Goal: Transaction & Acquisition: Purchase product/service

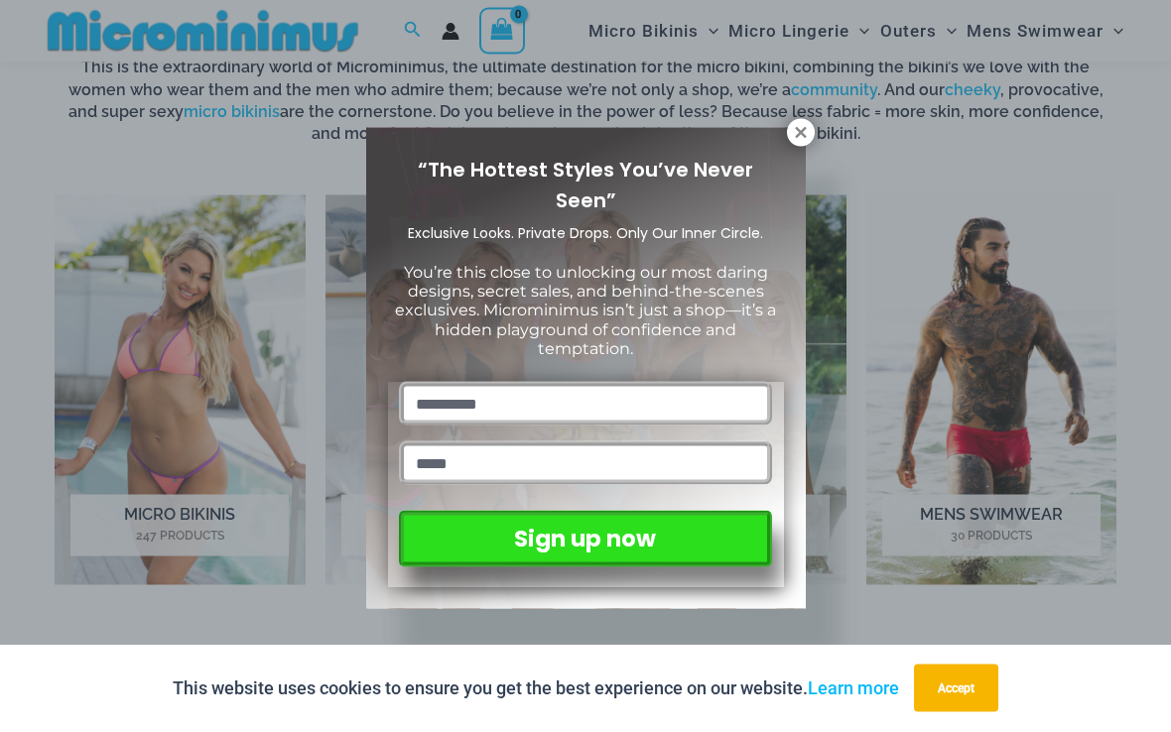
scroll to position [760, 0]
click at [812, 129] on button at bounding box center [801, 133] width 28 height 28
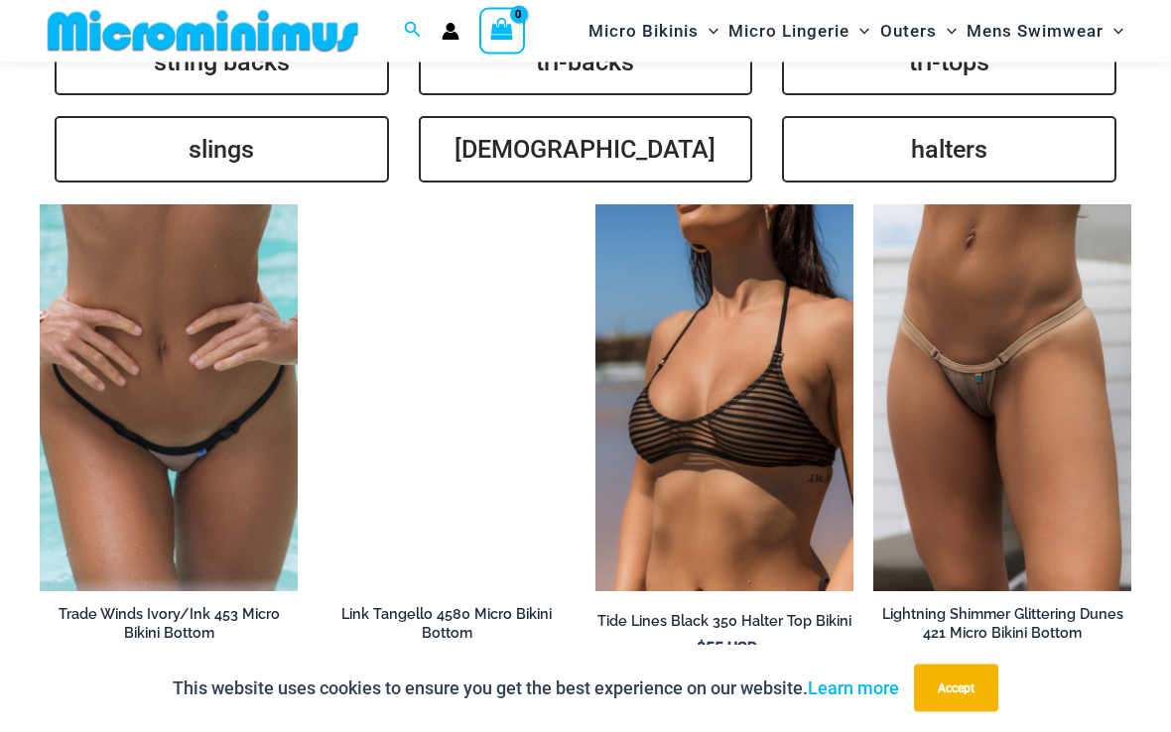
scroll to position [4000, 0]
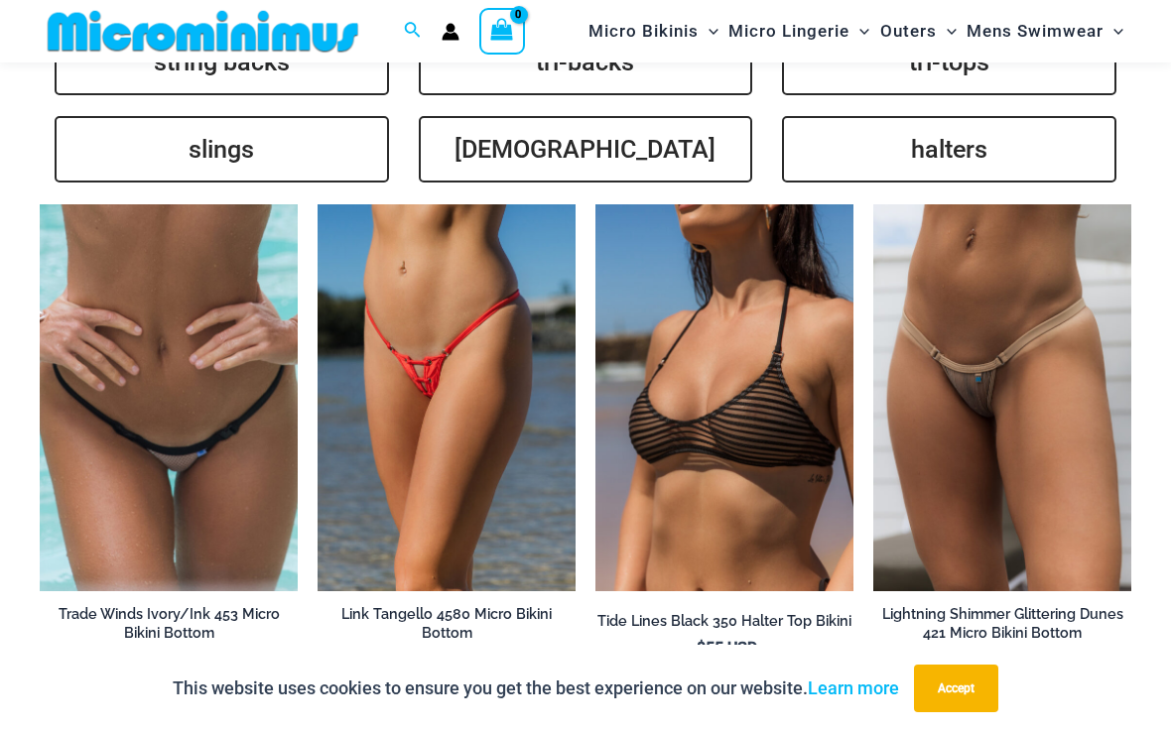
click at [873, 204] on img at bounding box center [873, 204] width 0 height 0
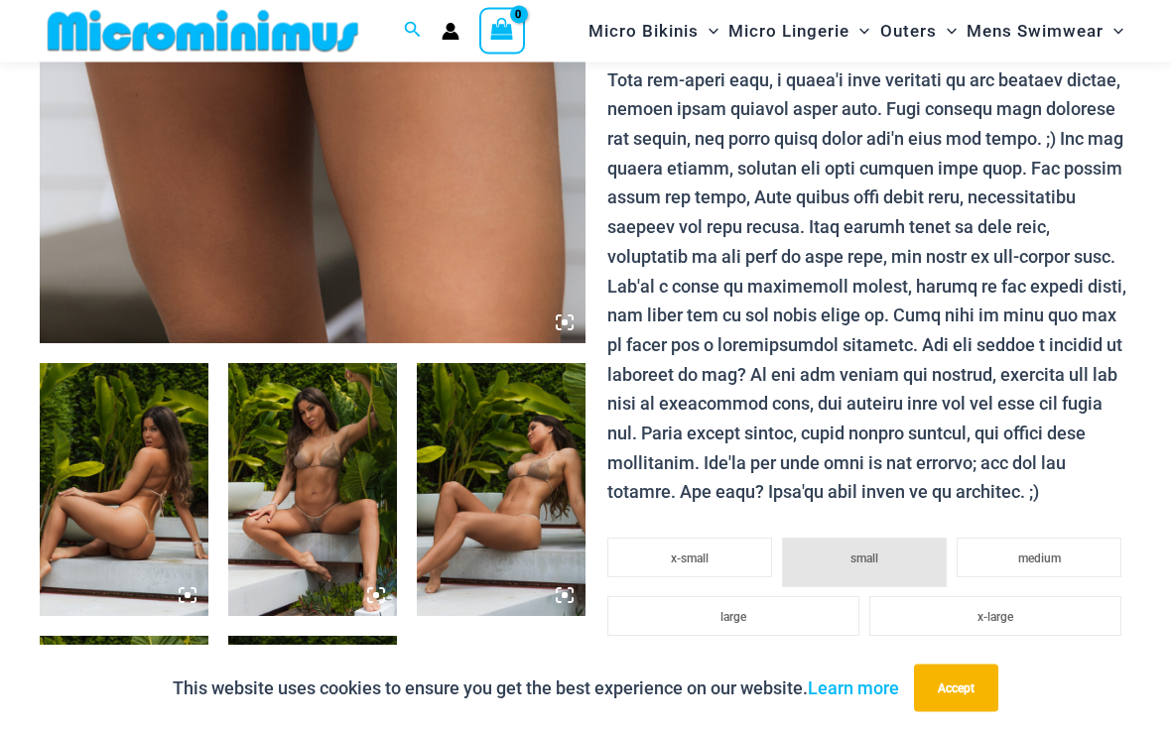
scroll to position [596, 0]
click at [185, 584] on img at bounding box center [124, 489] width 169 height 253
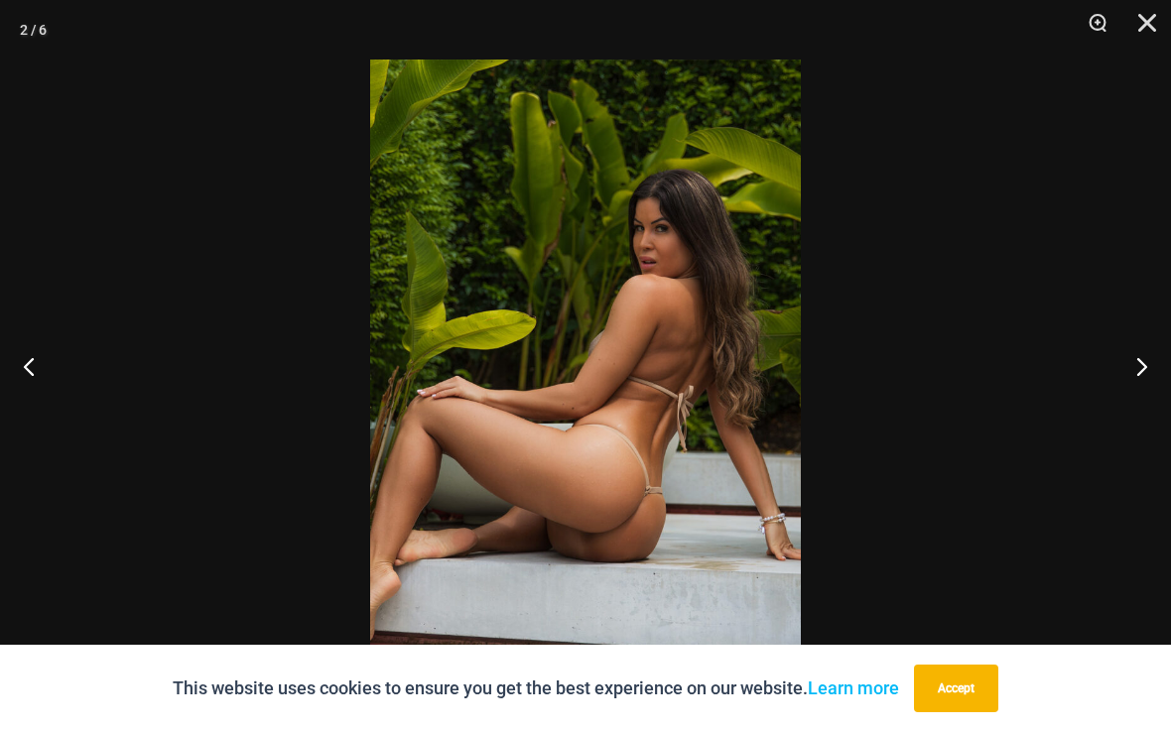
click at [1128, 377] on button "Next" at bounding box center [1133, 365] width 74 height 99
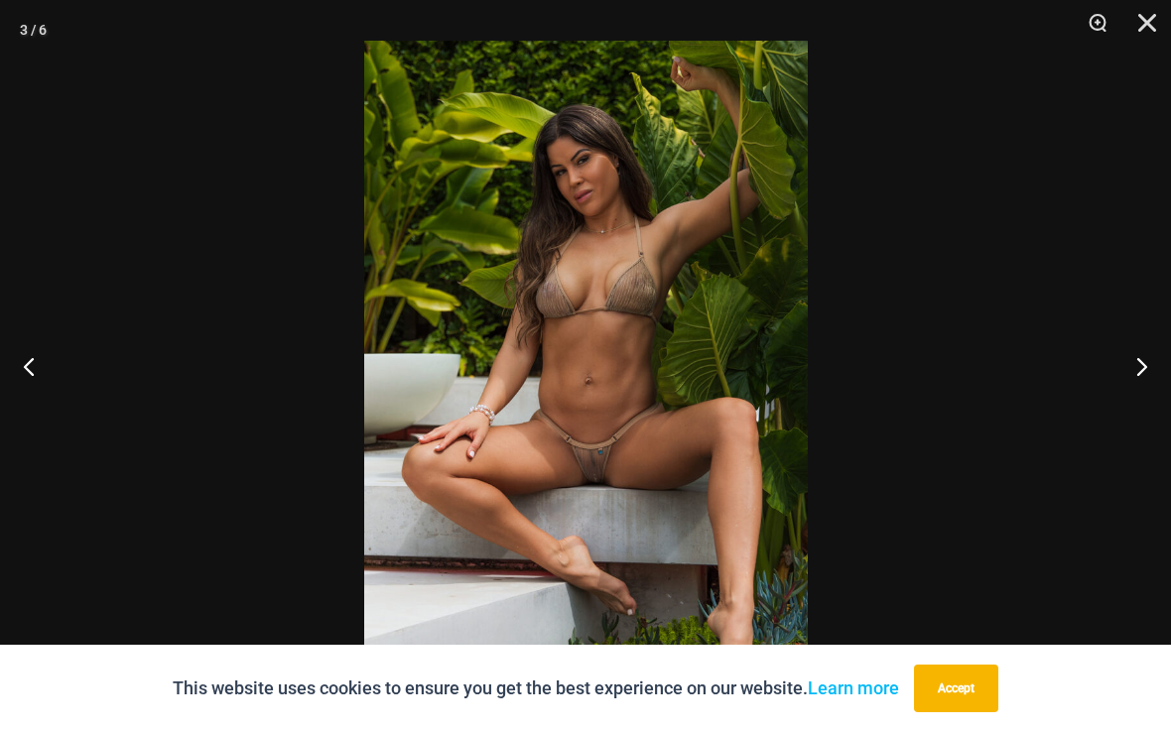
click at [1123, 378] on button "Next" at bounding box center [1133, 365] width 74 height 99
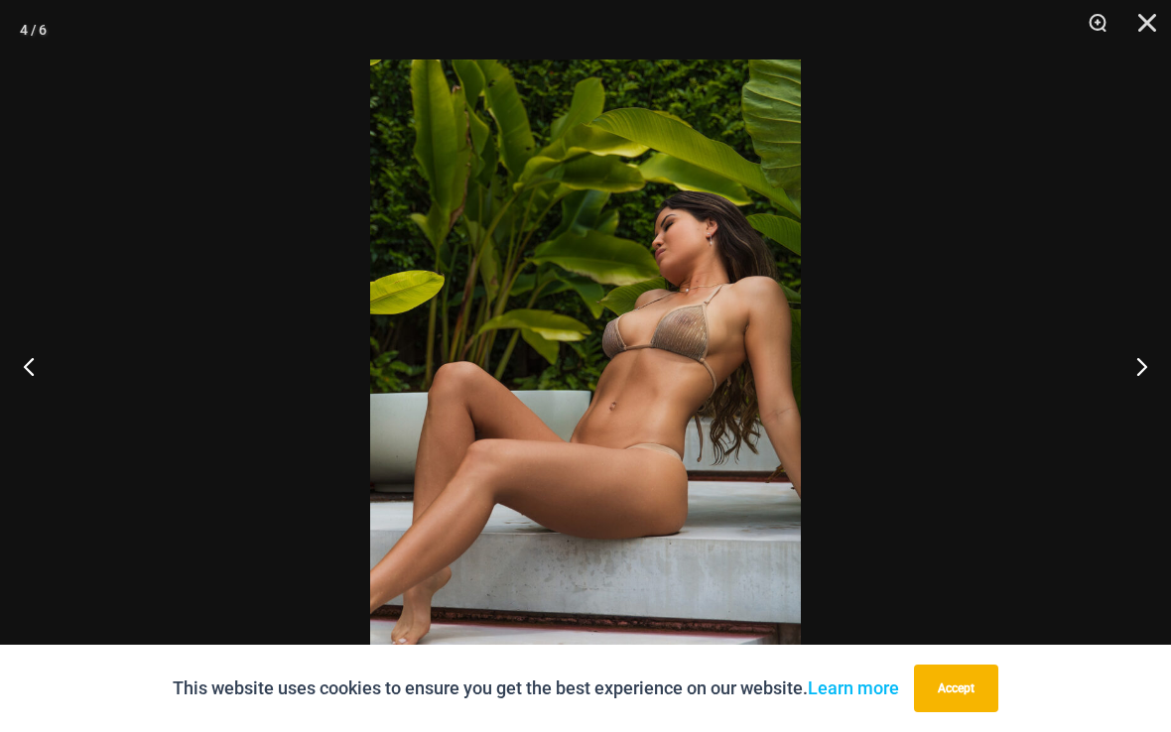
click at [1128, 376] on button "Next" at bounding box center [1133, 365] width 74 height 99
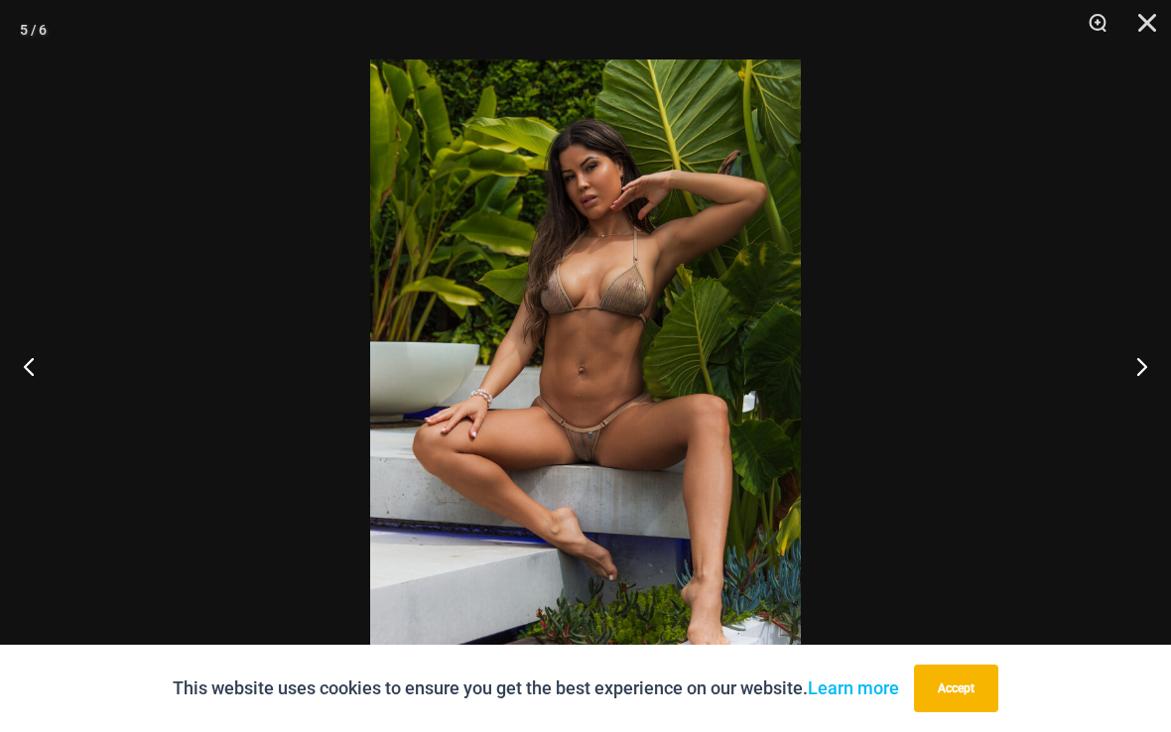
click at [1136, 382] on button "Next" at bounding box center [1133, 365] width 74 height 99
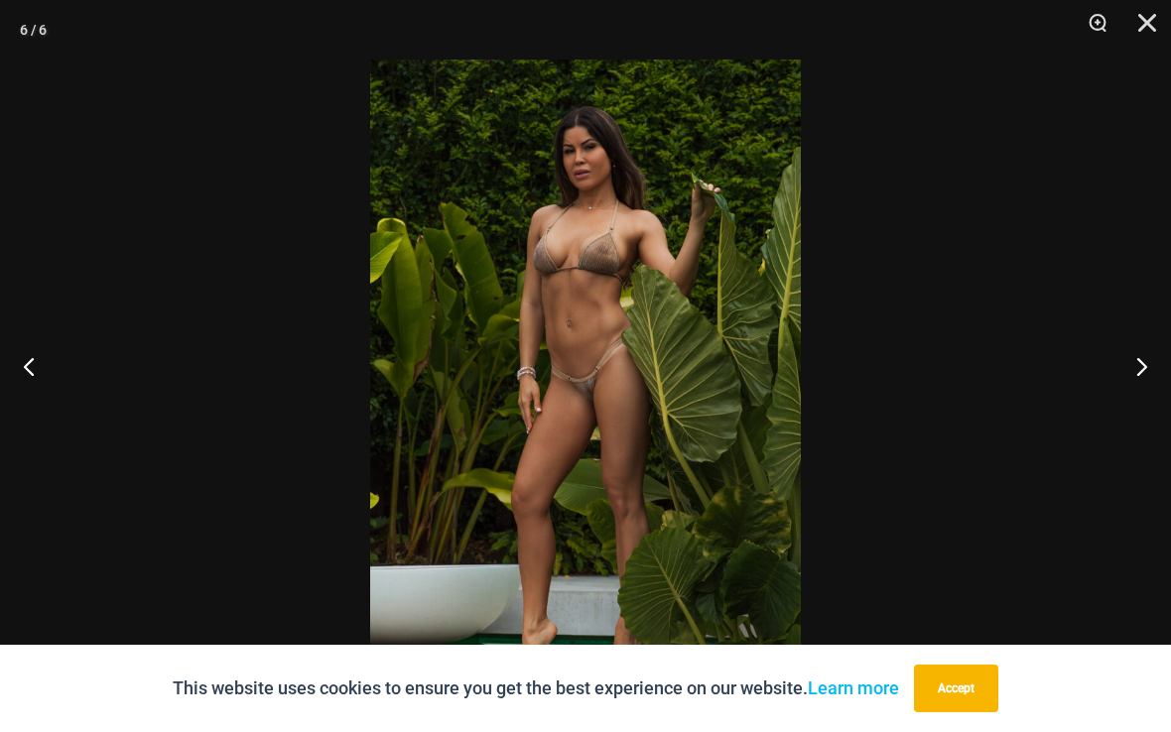
click at [1128, 377] on button "Next" at bounding box center [1133, 365] width 74 height 99
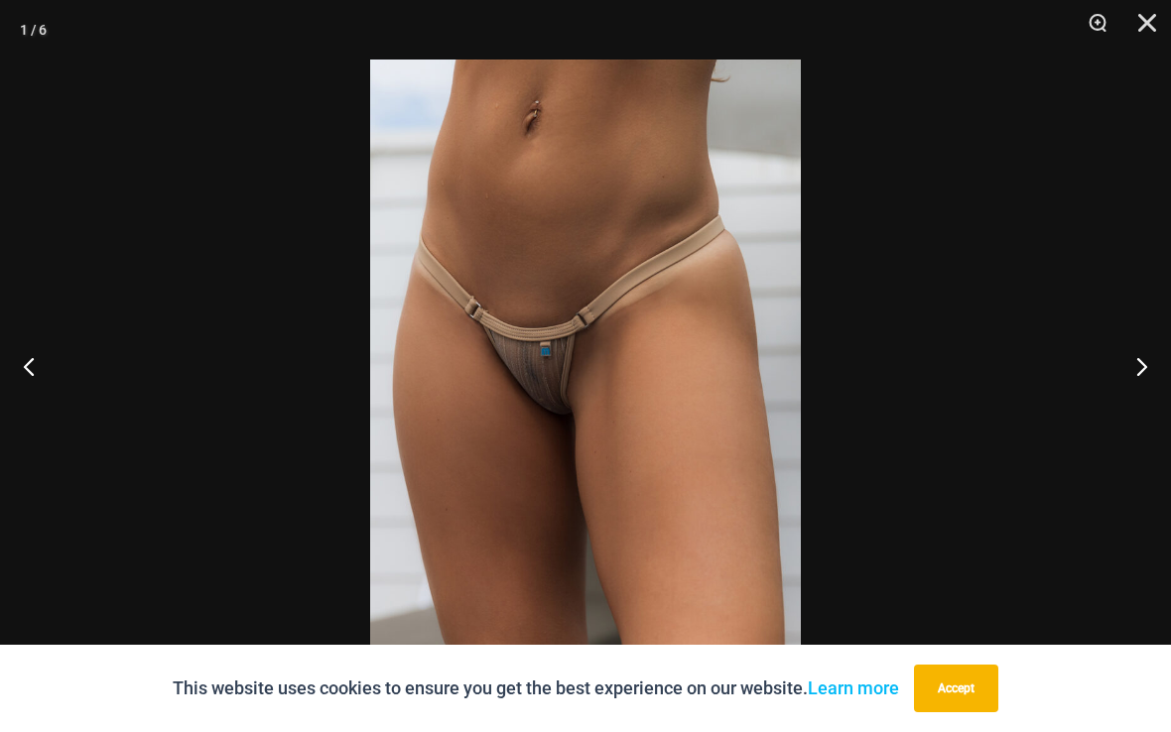
click at [1125, 372] on button "Next" at bounding box center [1133, 365] width 74 height 99
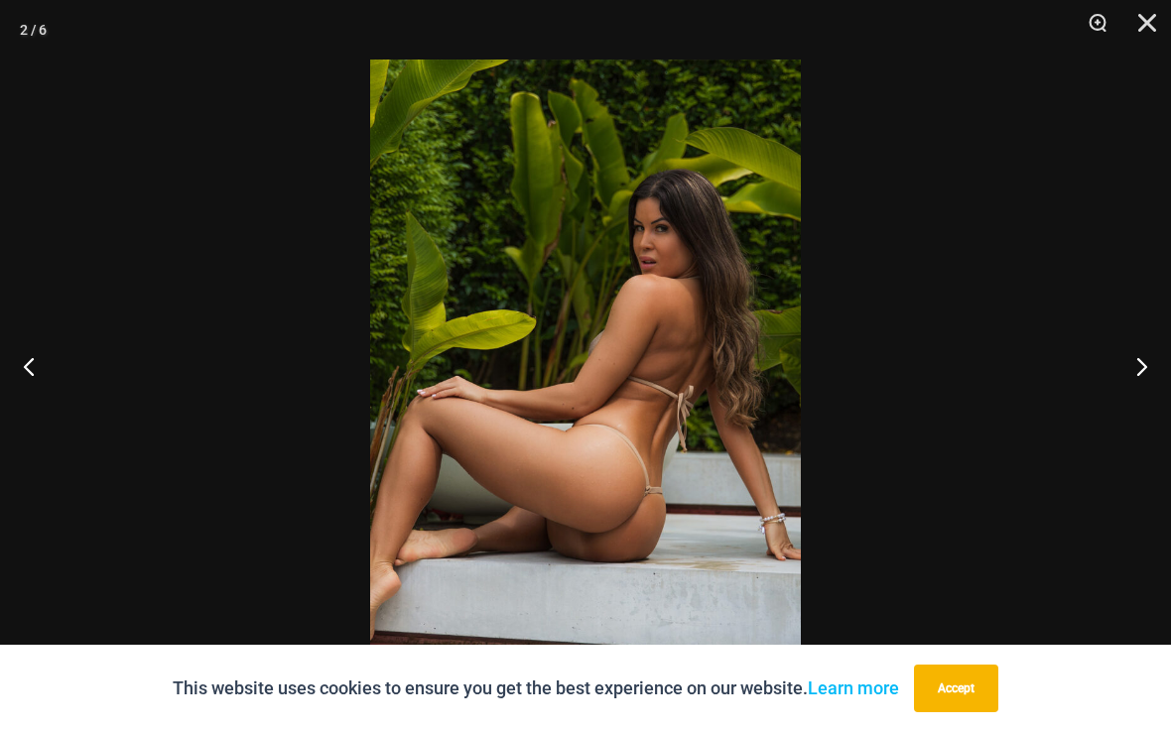
click at [1145, 22] on button "Close" at bounding box center [1140, 30] width 50 height 60
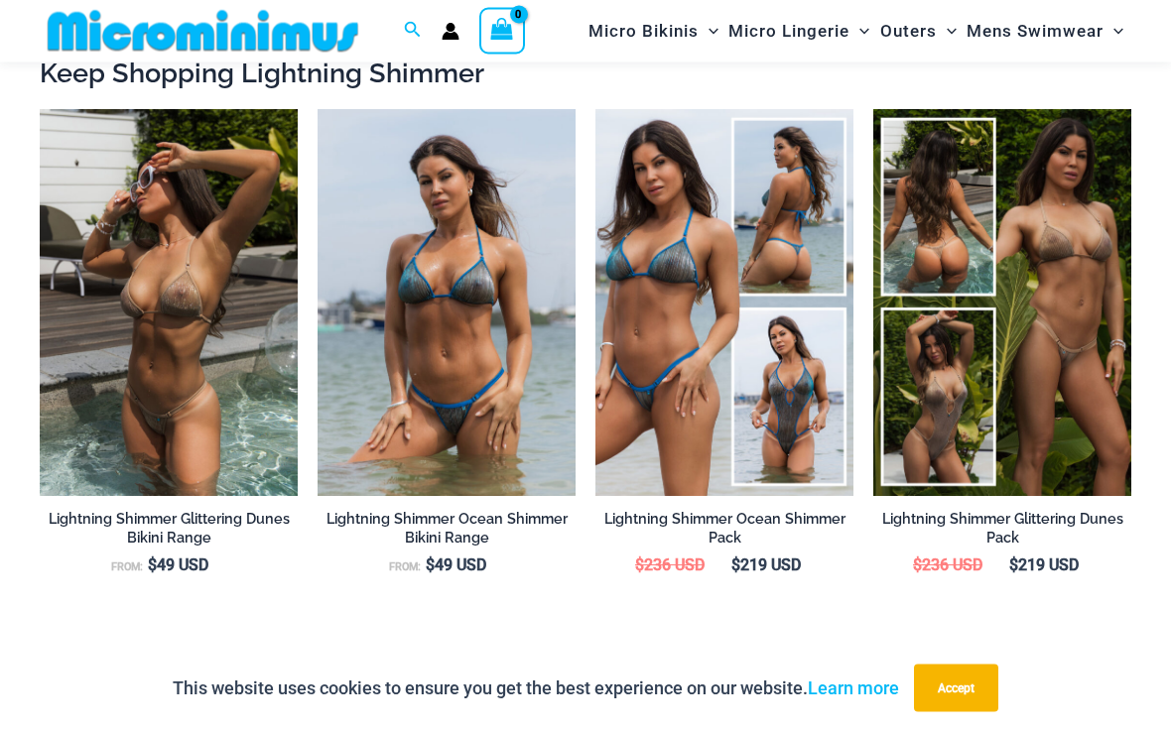
scroll to position [2253, 0]
click at [595, 109] on img at bounding box center [595, 109] width 0 height 0
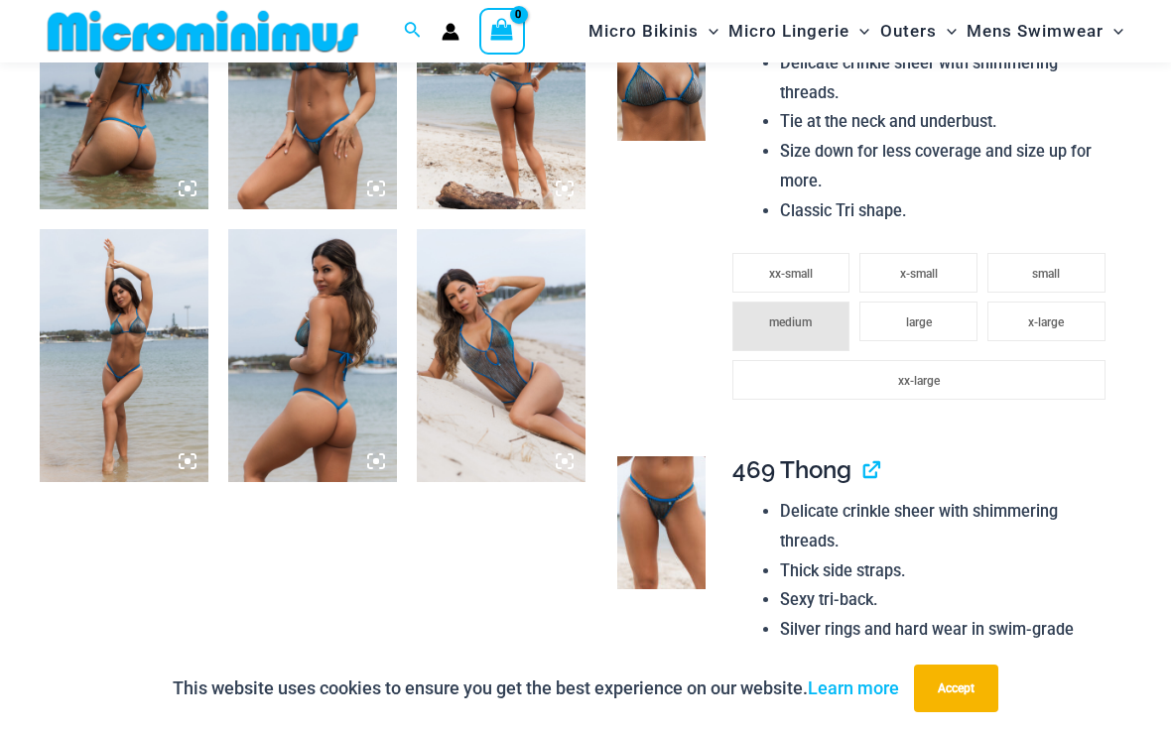
scroll to position [1003, 0]
click at [672, 548] on img at bounding box center [661, 522] width 88 height 133
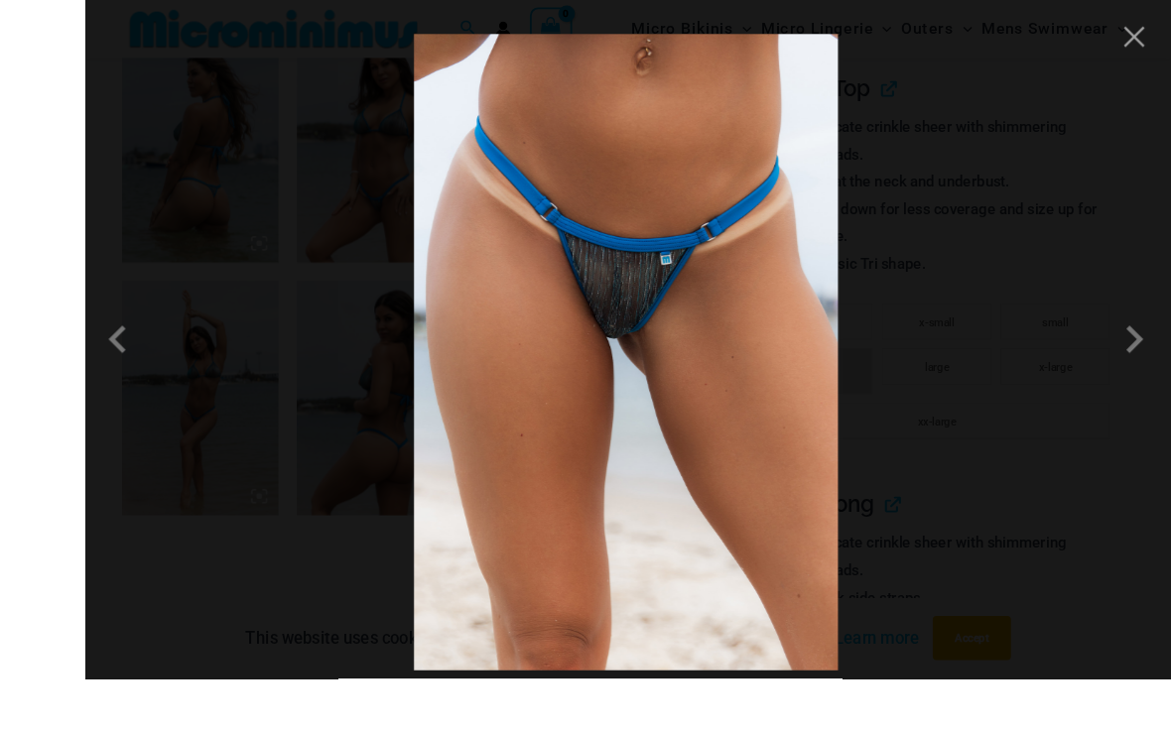
scroll to position [991, 0]
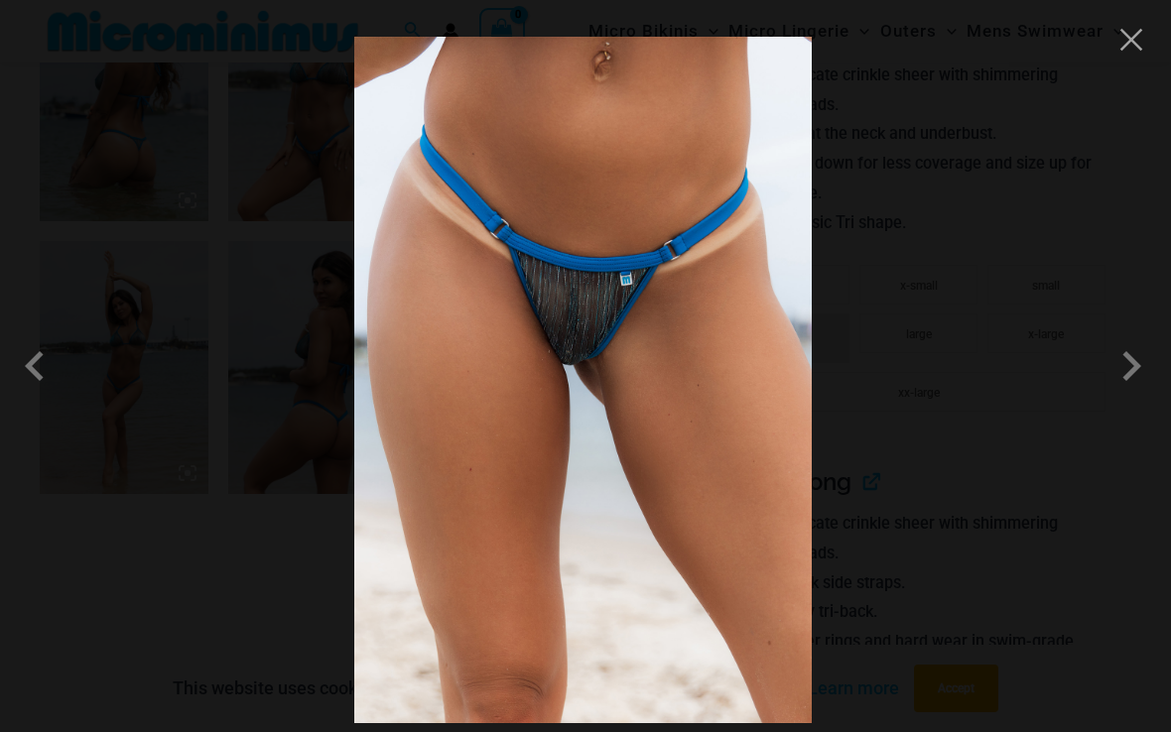
click at [1129, 382] on span at bounding box center [1131, 366] width 60 height 60
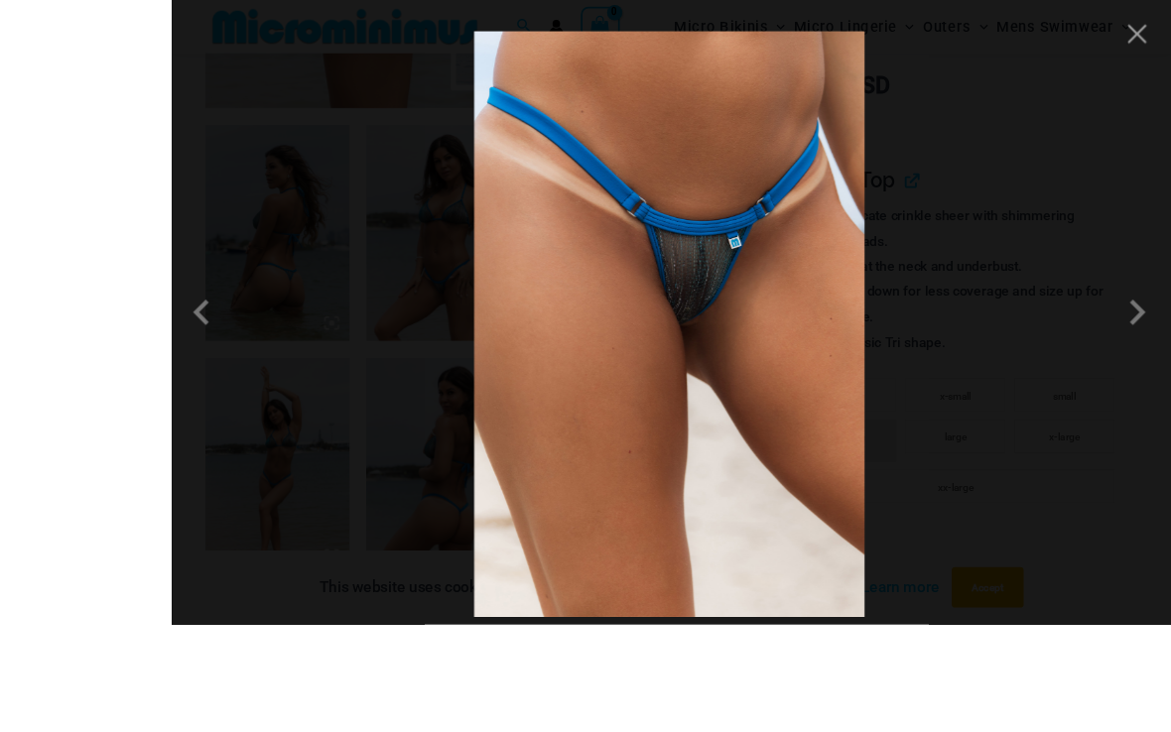
scroll to position [995, 0]
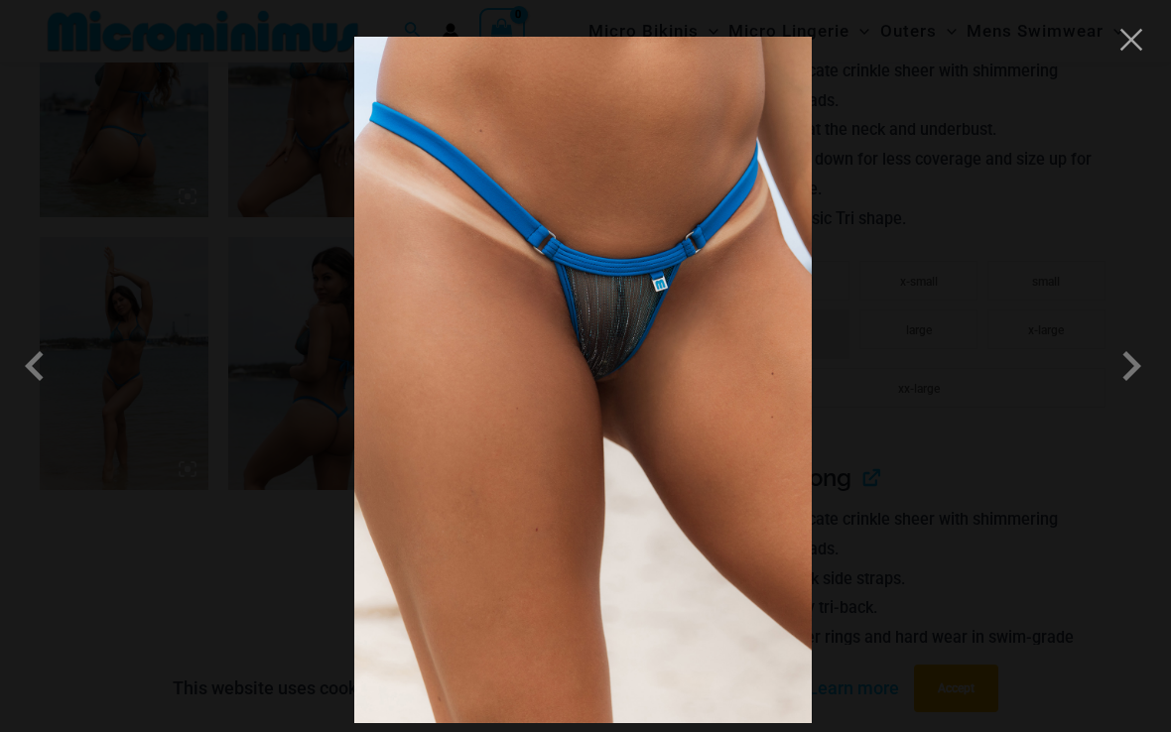
click at [1122, 374] on span at bounding box center [1131, 366] width 60 height 60
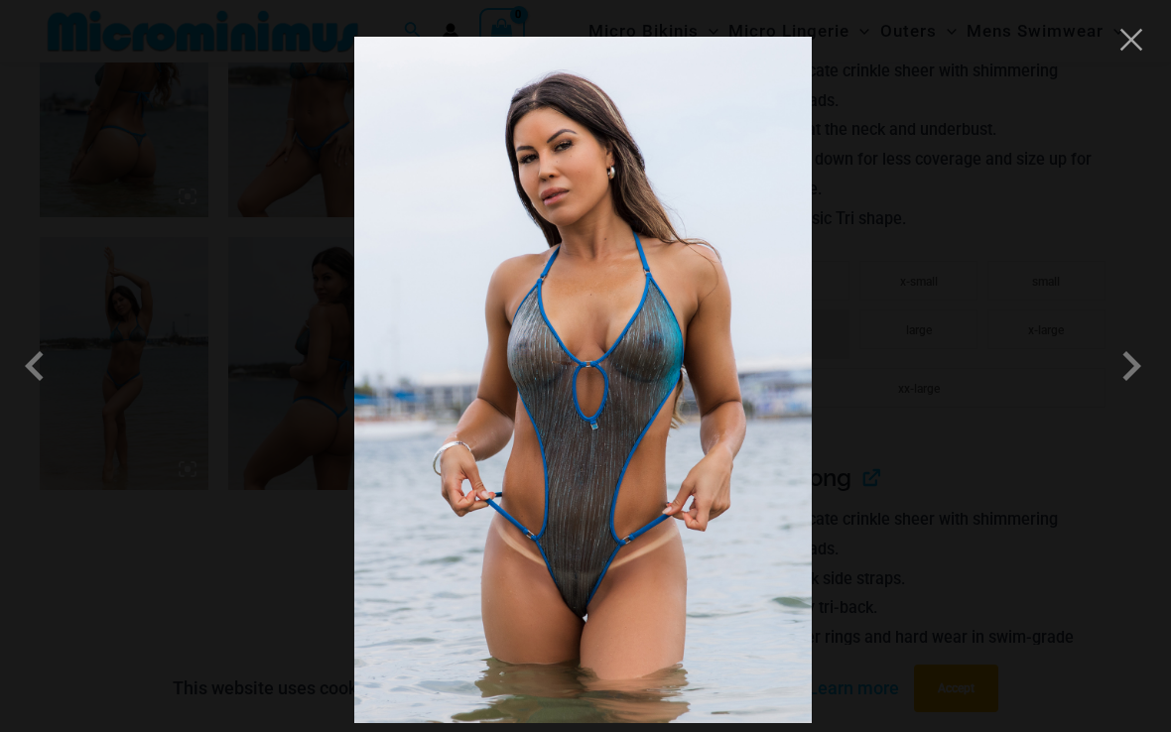
click at [1103, 376] on span at bounding box center [1131, 366] width 60 height 60
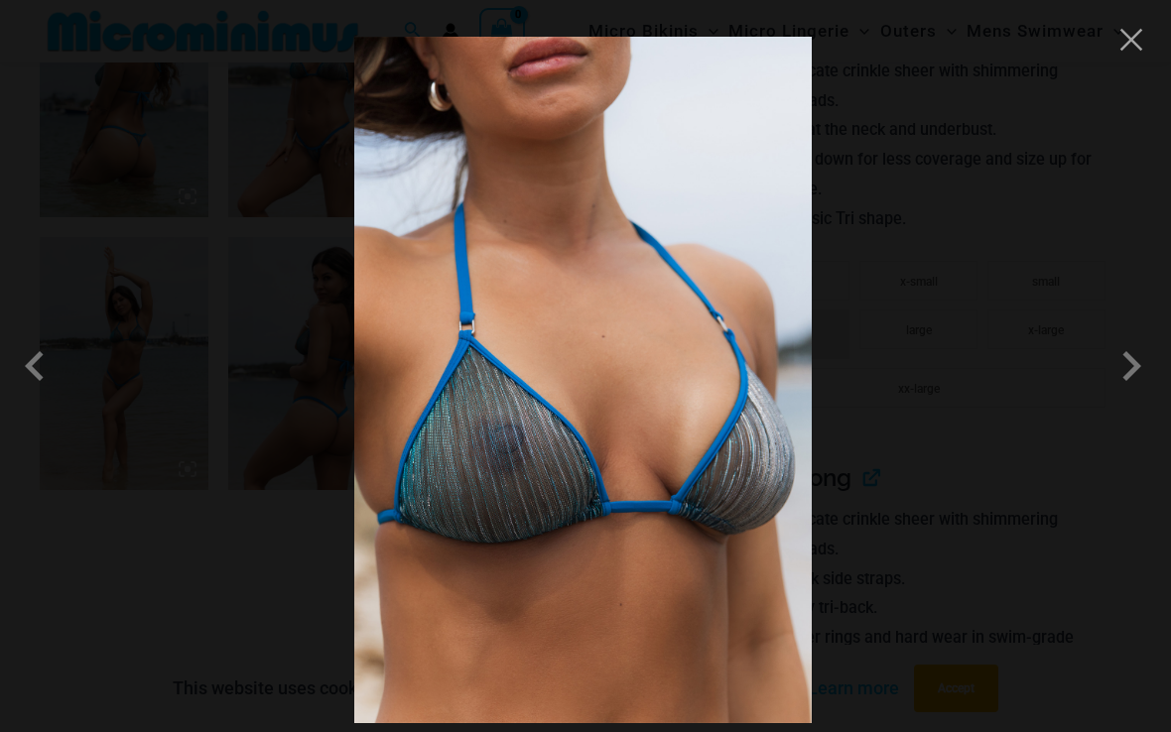
click at [1108, 379] on span at bounding box center [1131, 366] width 60 height 60
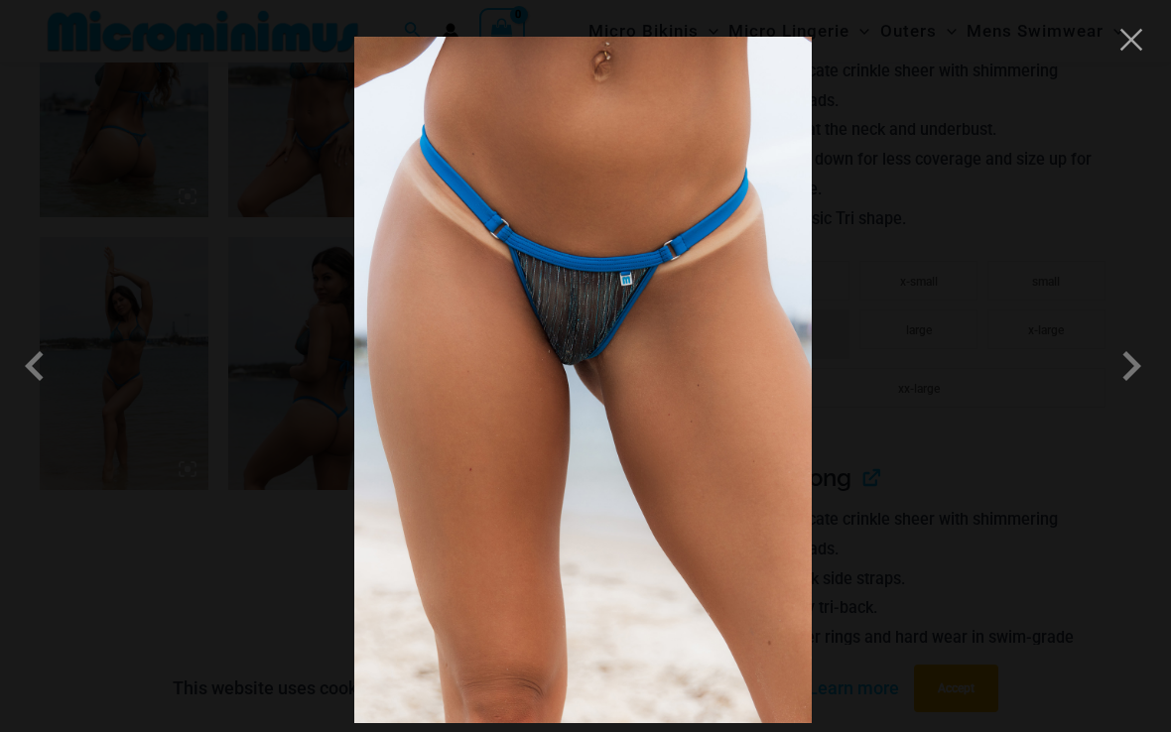
click at [1105, 380] on span at bounding box center [1131, 366] width 60 height 60
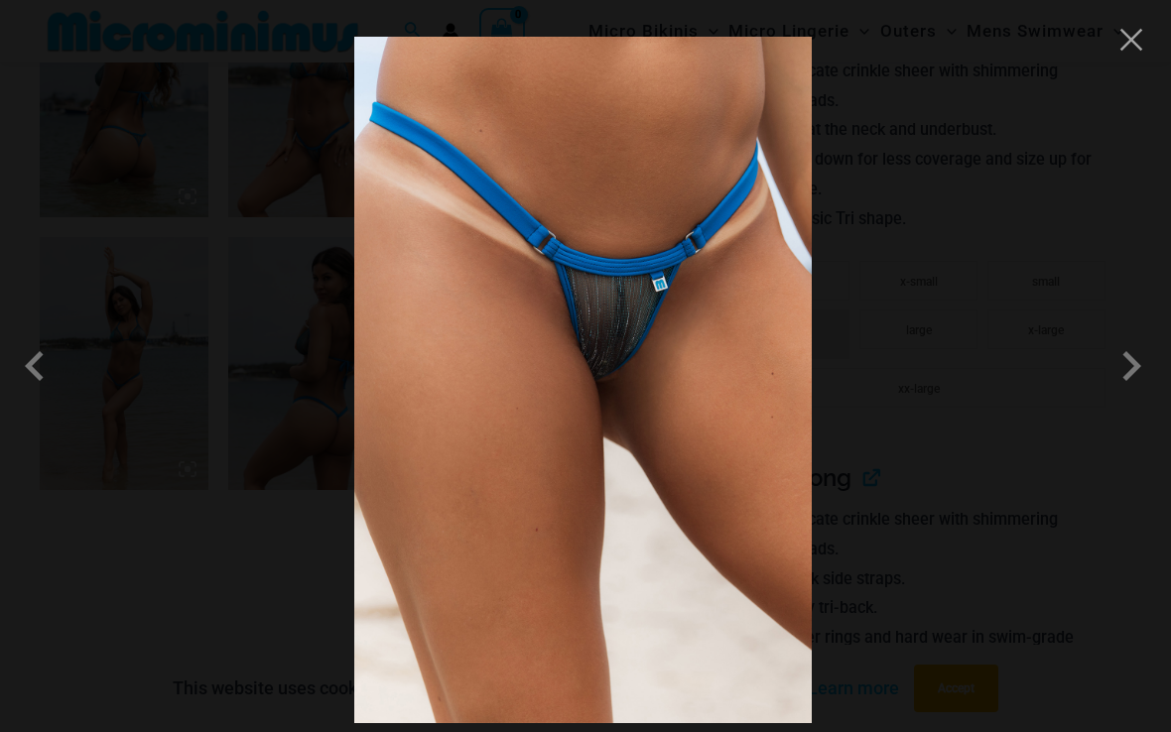
click at [1113, 368] on span at bounding box center [1131, 366] width 60 height 60
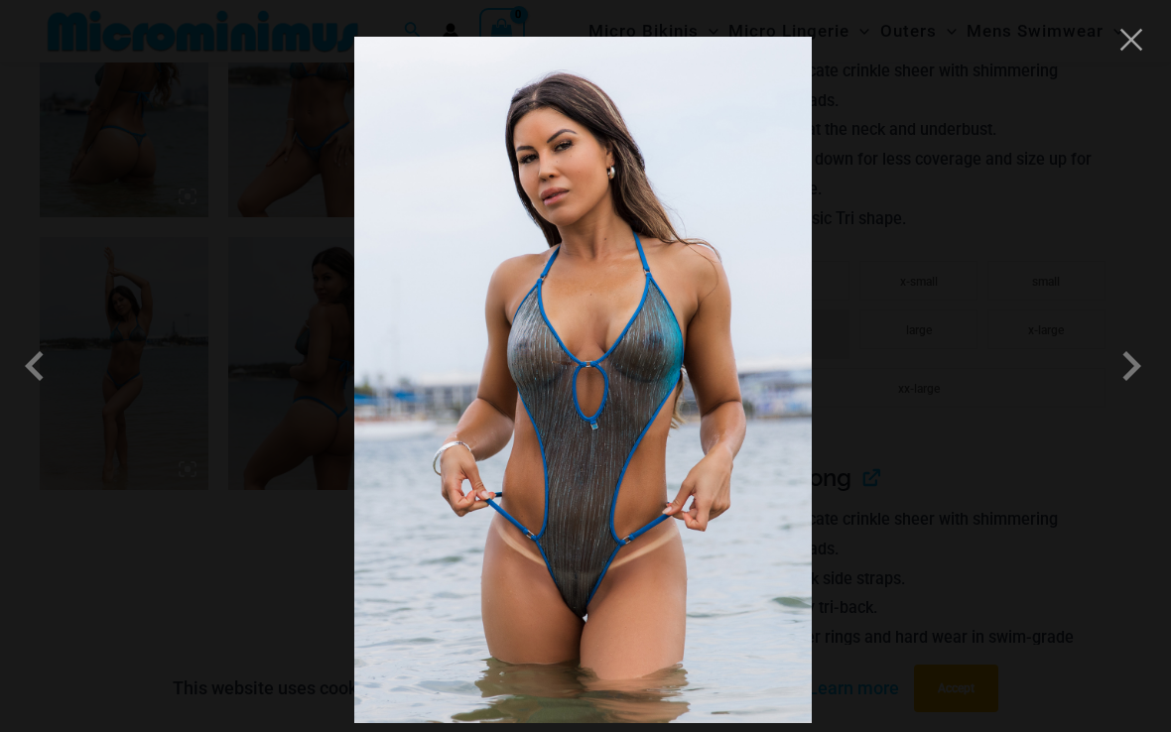
click at [40, 384] on span at bounding box center [40, 366] width 60 height 60
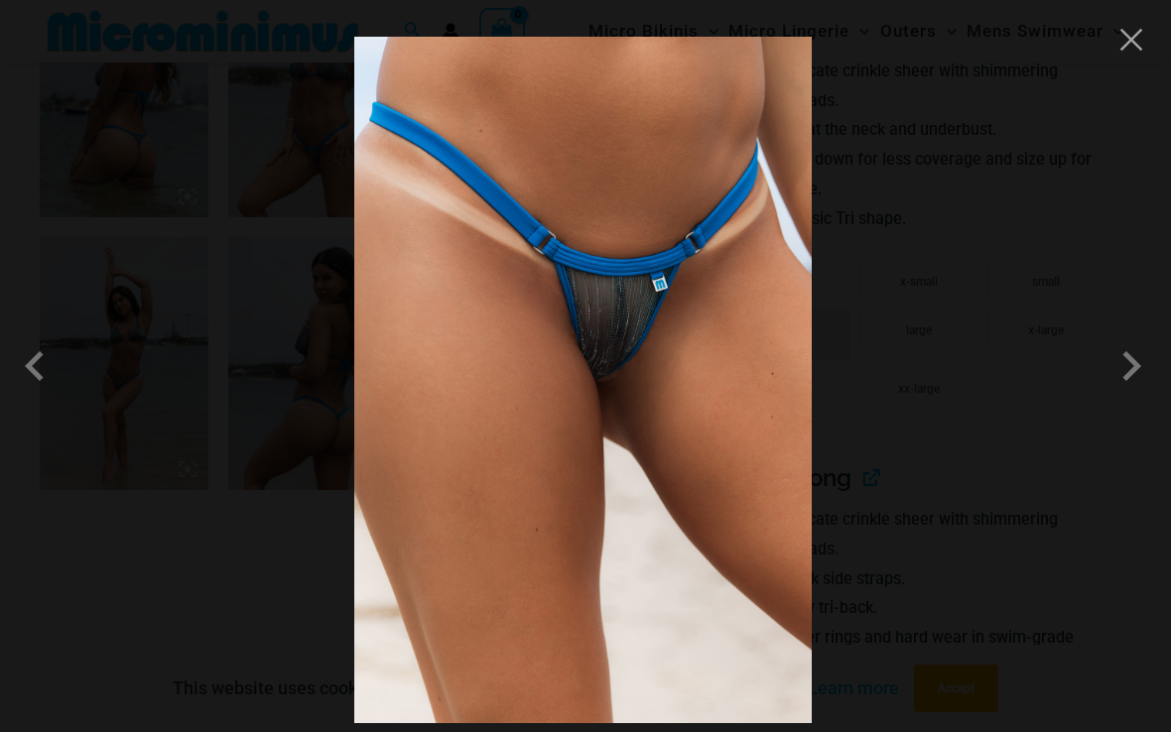
click at [1127, 380] on span at bounding box center [1131, 366] width 60 height 60
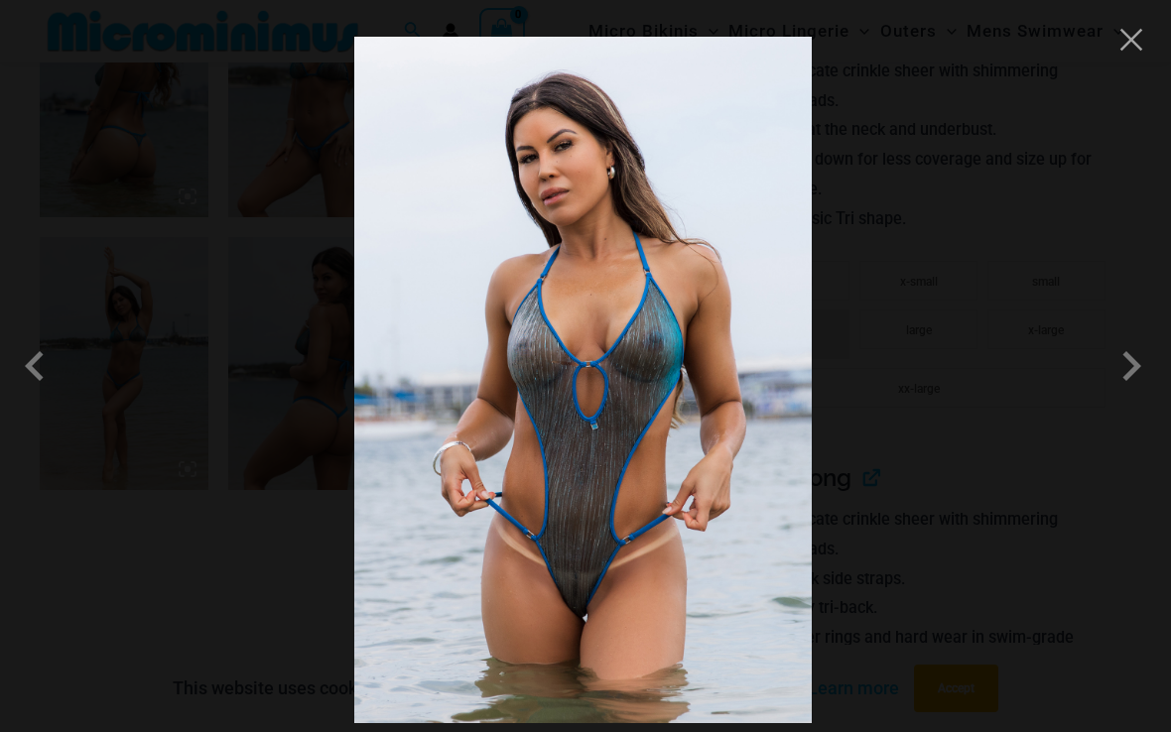
click at [1125, 389] on span at bounding box center [1131, 366] width 60 height 60
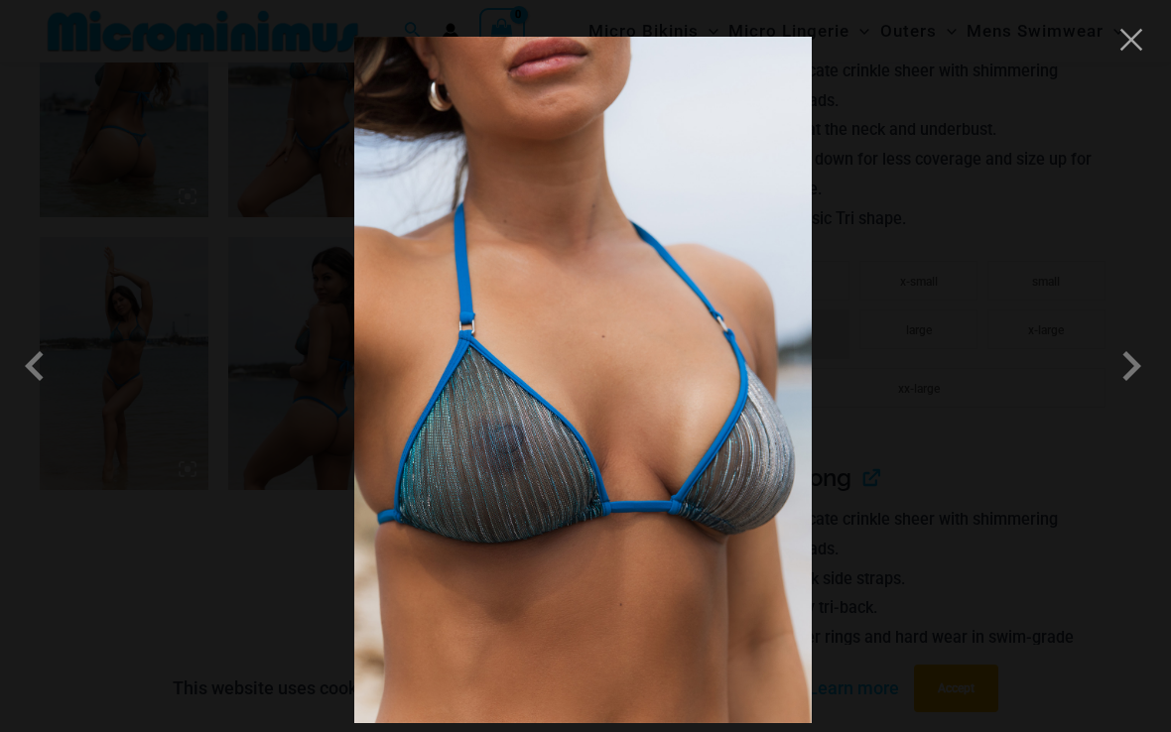
click at [1123, 382] on span at bounding box center [1131, 366] width 60 height 60
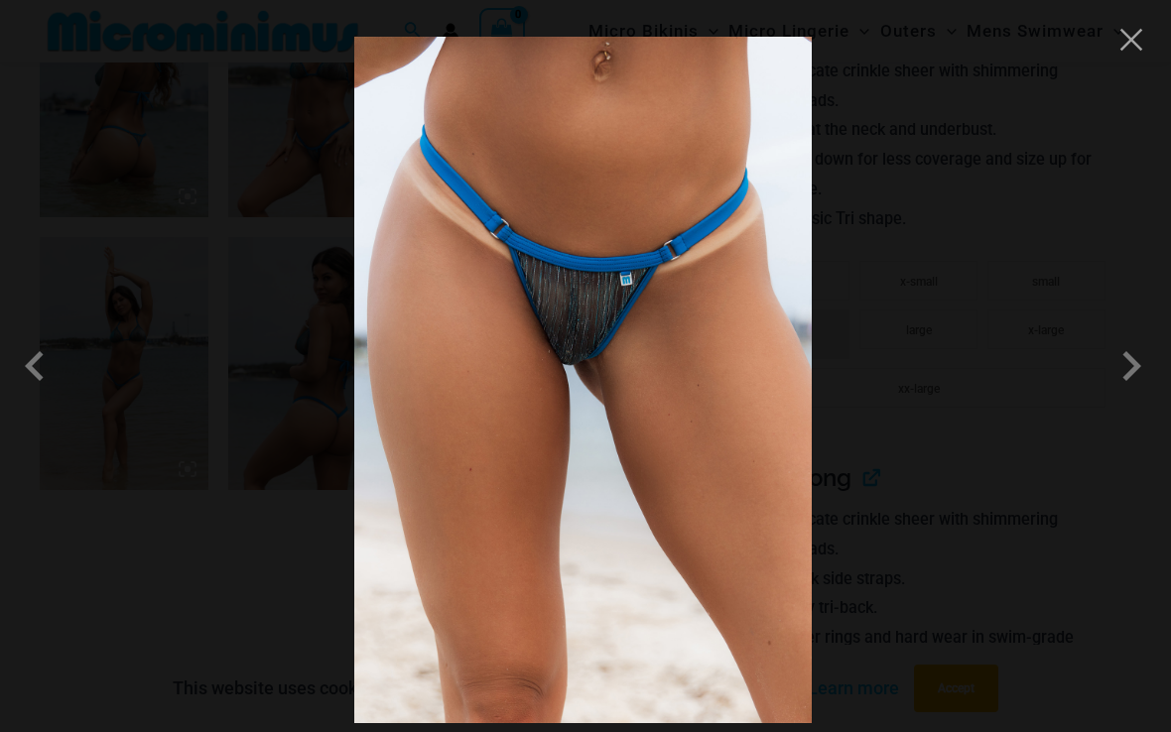
click at [1127, 48] on button "Close" at bounding box center [1131, 40] width 30 height 30
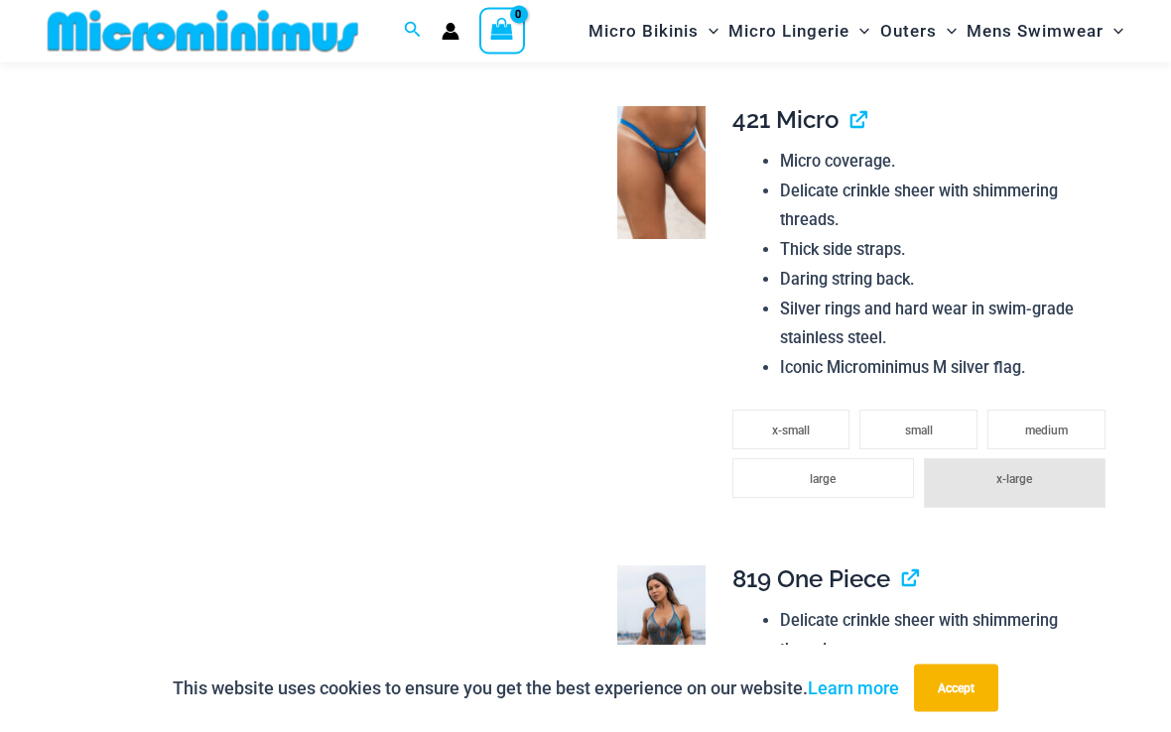
scroll to position [1793, 0]
click at [674, 193] on img at bounding box center [661, 172] width 88 height 133
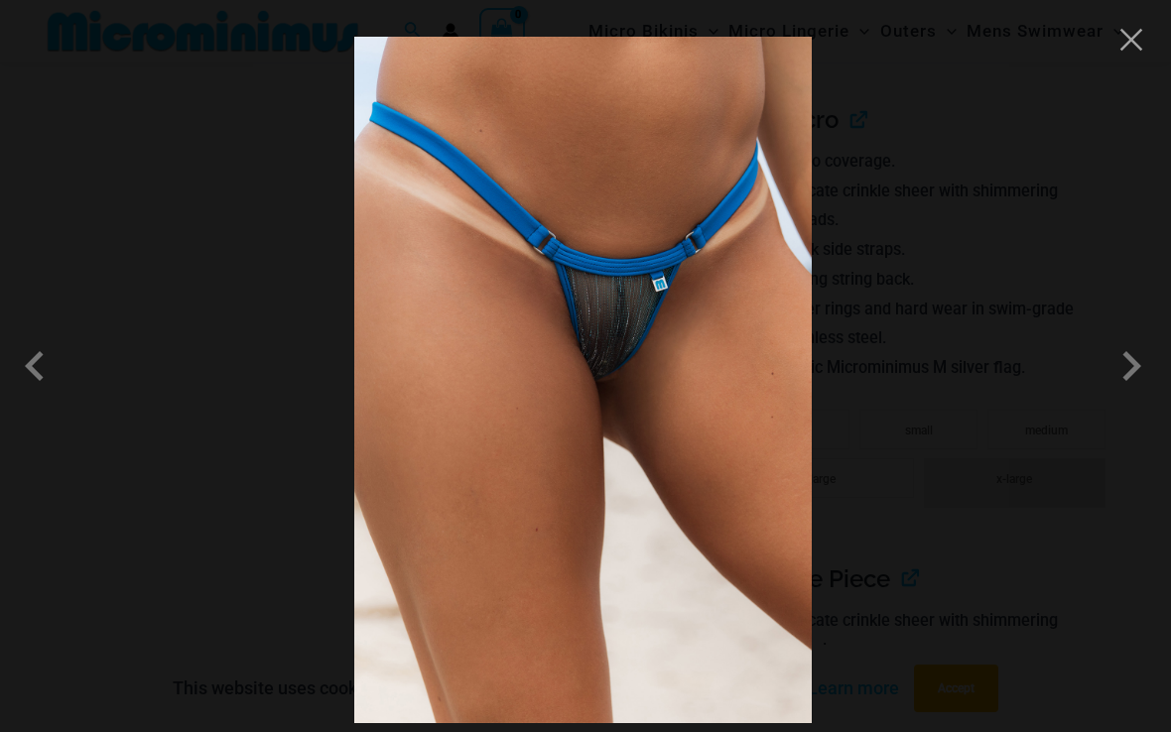
click at [1116, 382] on span at bounding box center [1131, 366] width 60 height 60
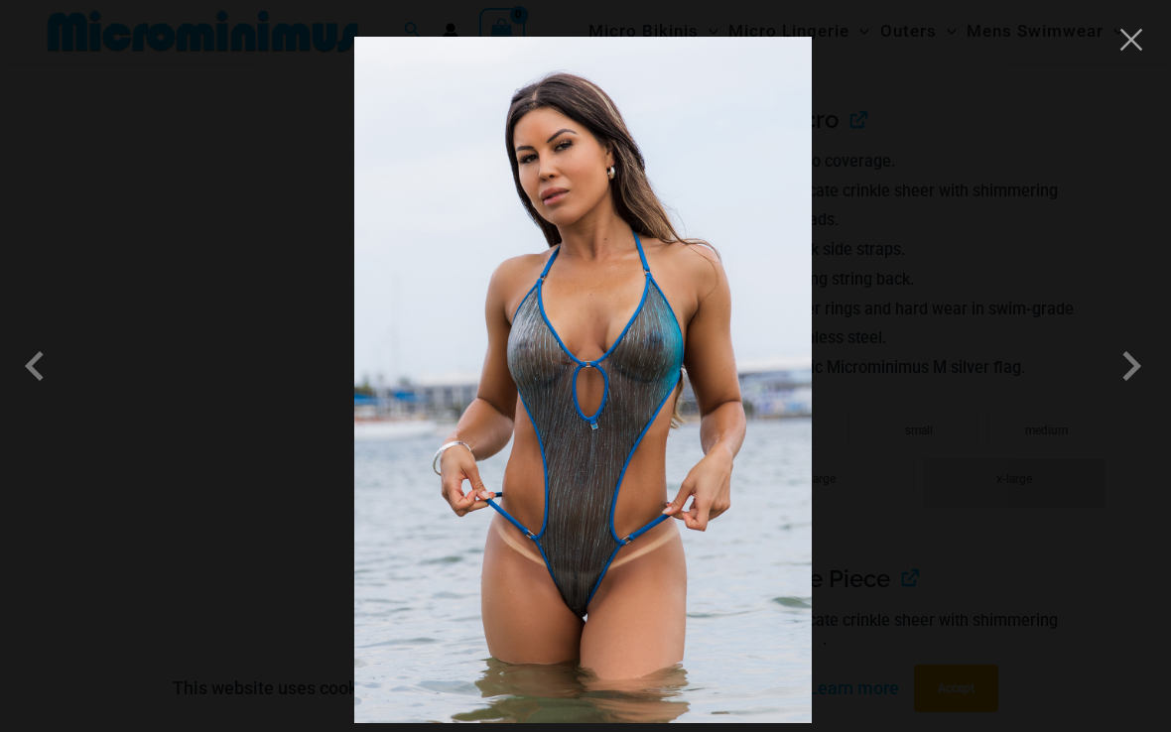
click at [1113, 388] on span at bounding box center [1131, 366] width 60 height 60
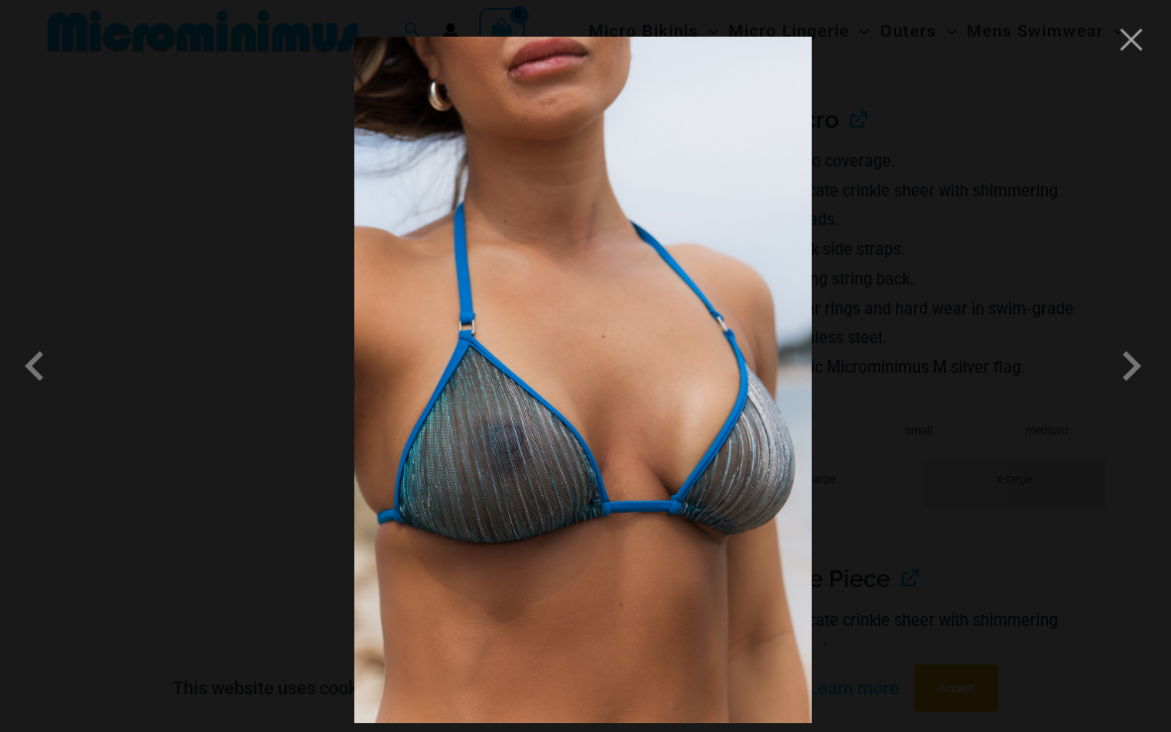
click at [1116, 396] on span at bounding box center [1131, 366] width 60 height 60
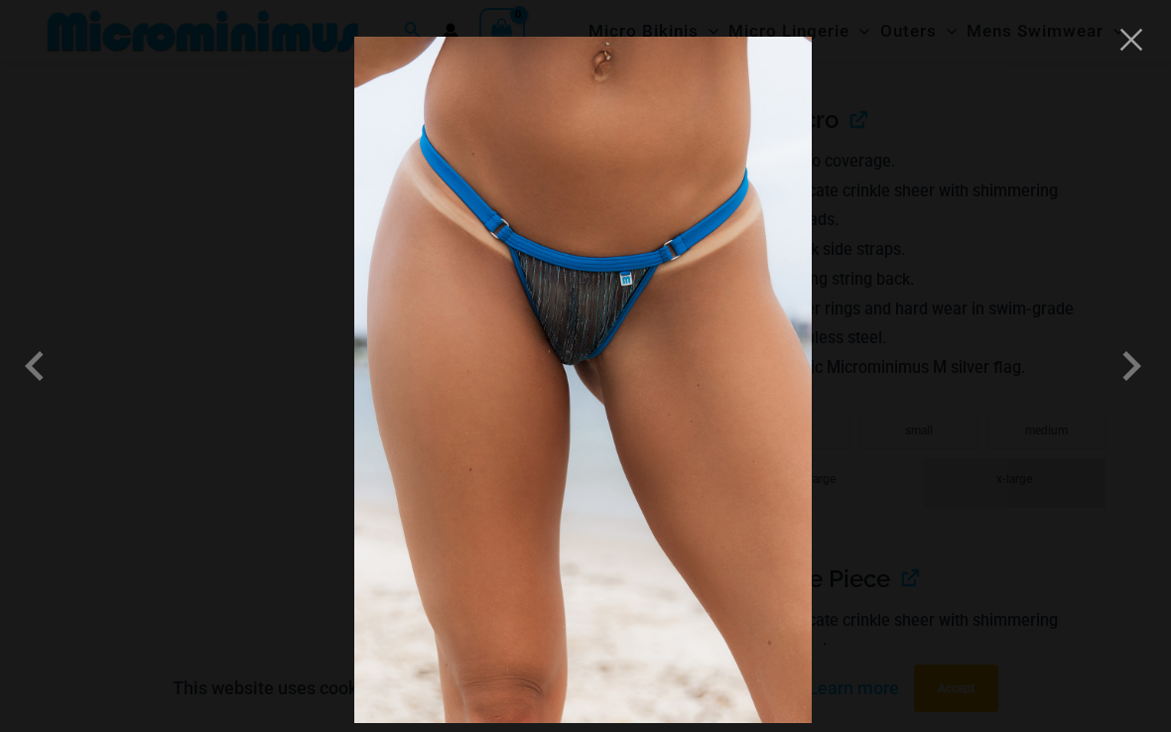
click at [1123, 32] on button "Close" at bounding box center [1131, 40] width 30 height 30
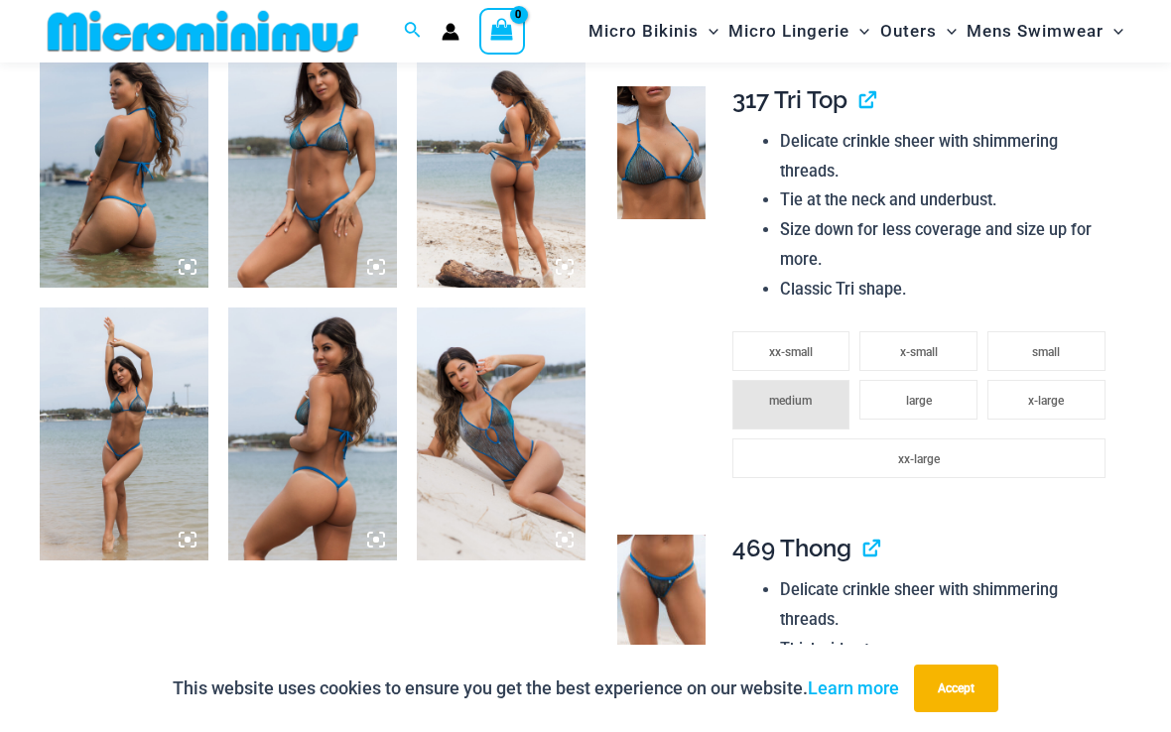
scroll to position [923, 0]
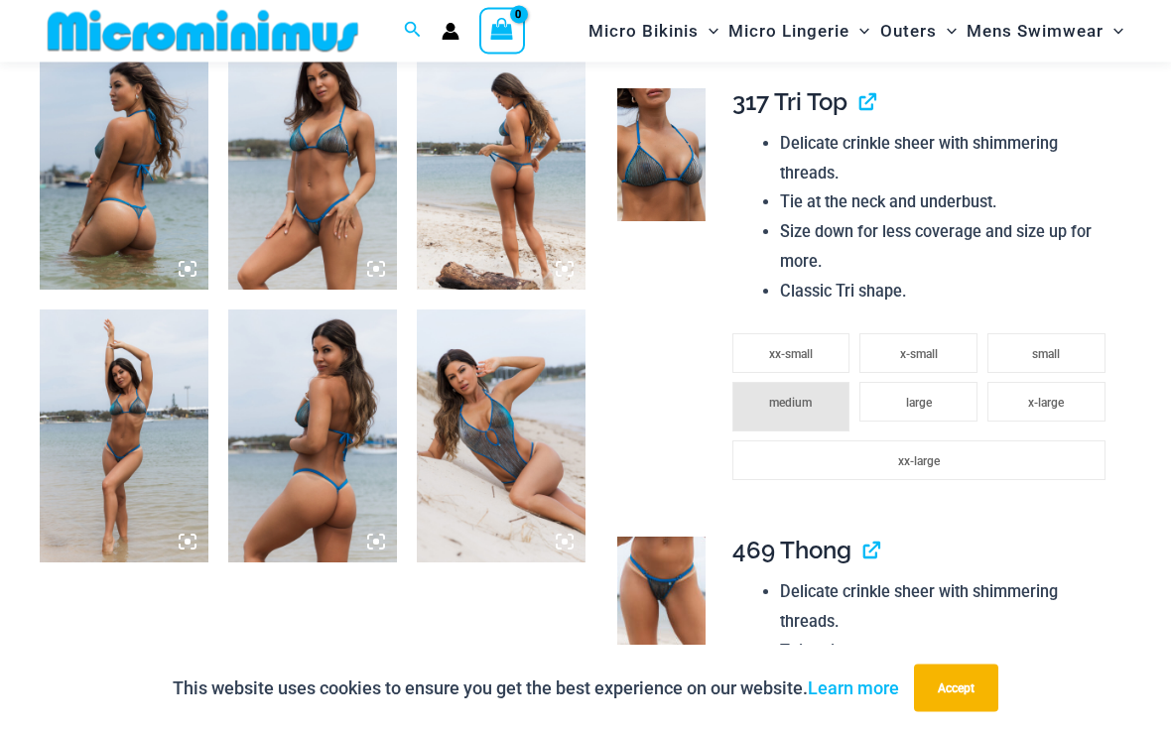
click at [369, 537] on icon at bounding box center [370, 538] width 4 height 4
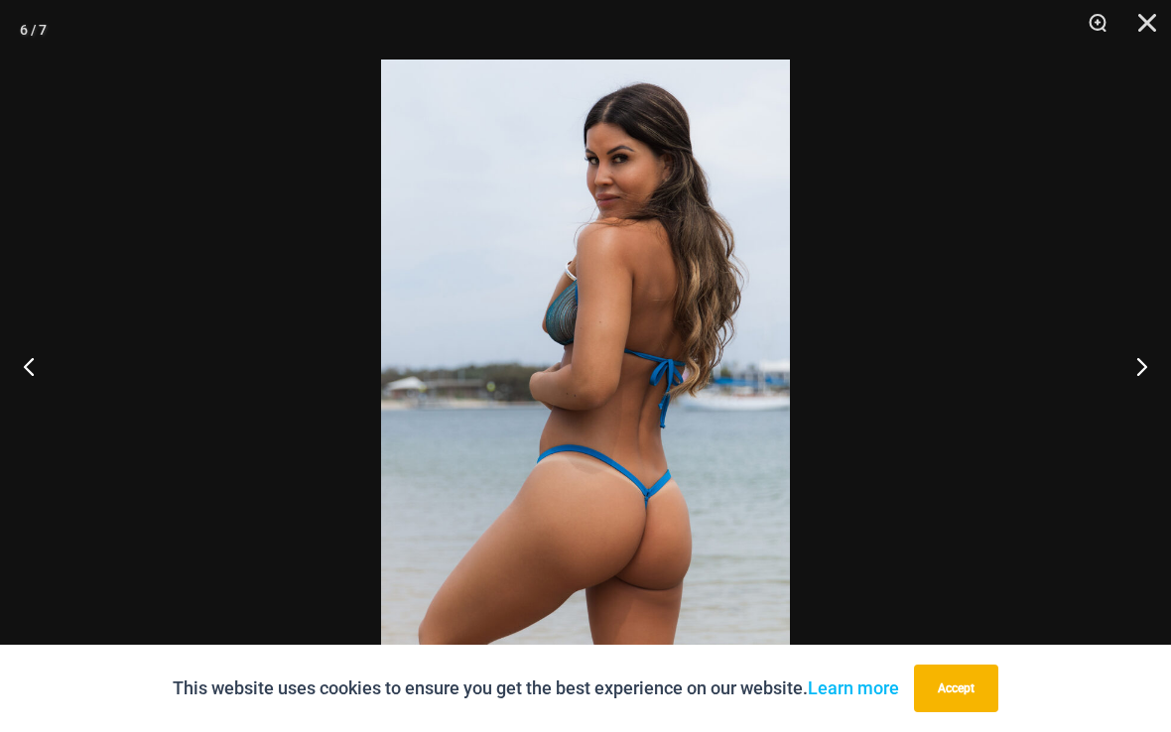
click at [34, 364] on button "Previous" at bounding box center [37, 365] width 74 height 99
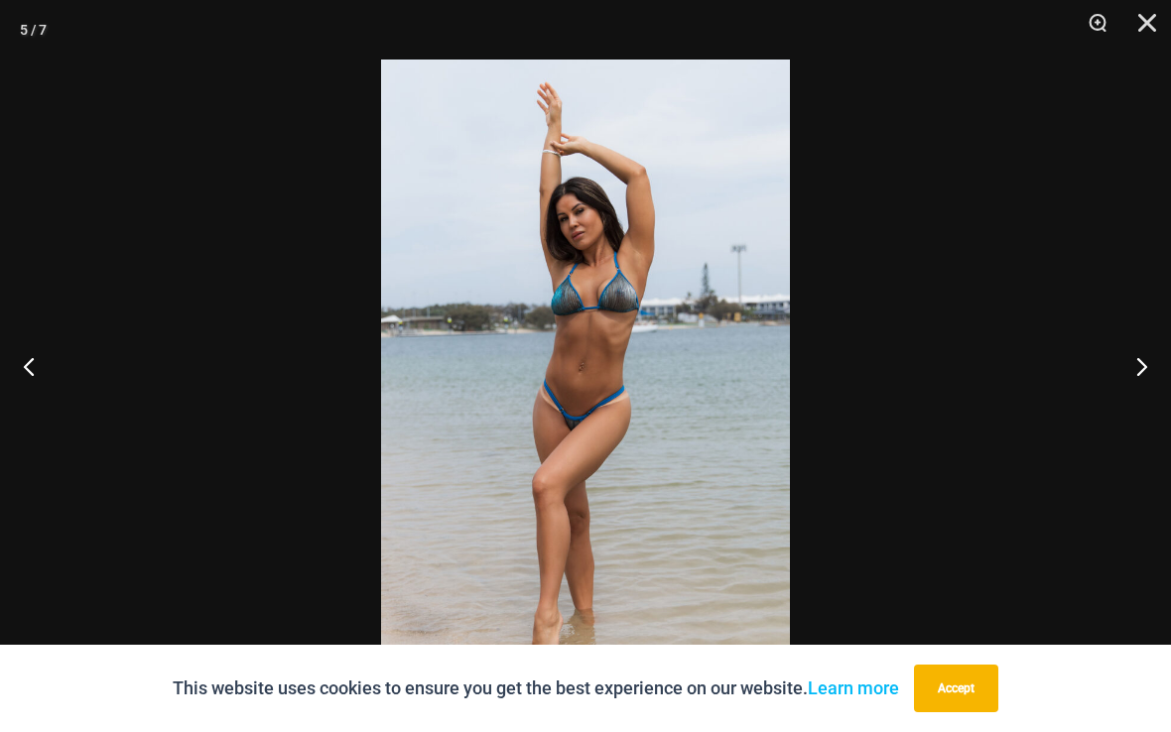
click at [32, 368] on button "Previous" at bounding box center [37, 365] width 74 height 99
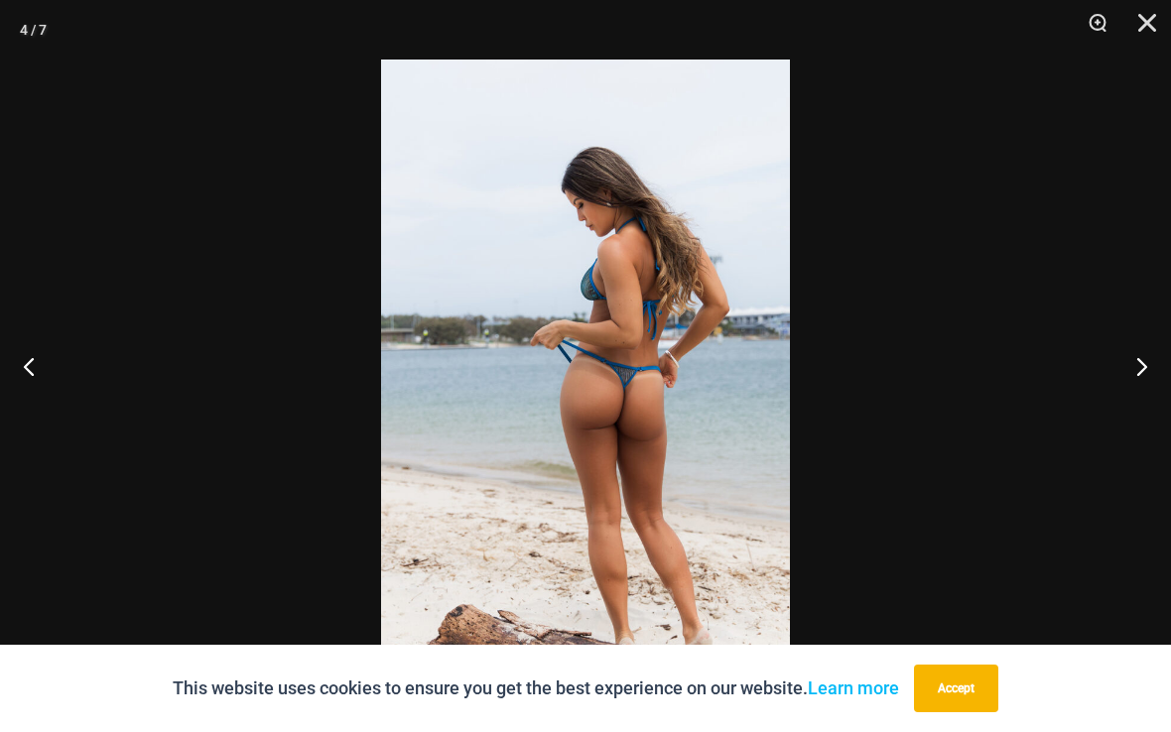
click at [1141, 23] on button "Close" at bounding box center [1140, 30] width 50 height 60
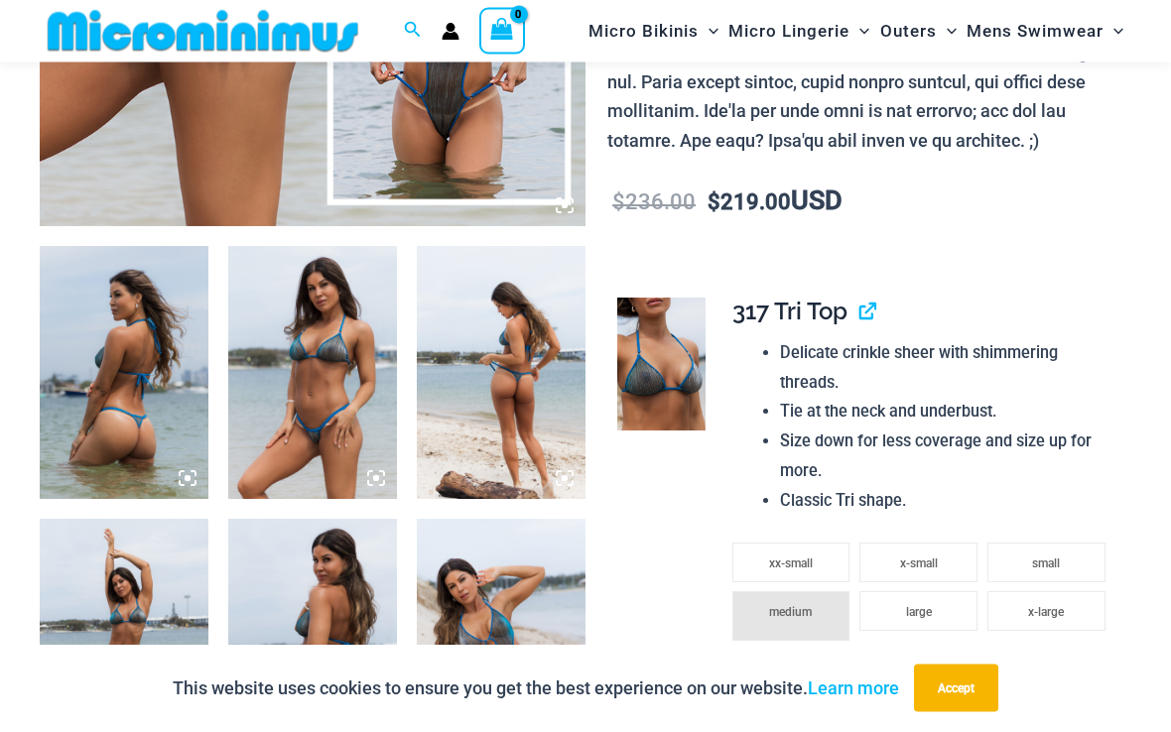
scroll to position [713, 0]
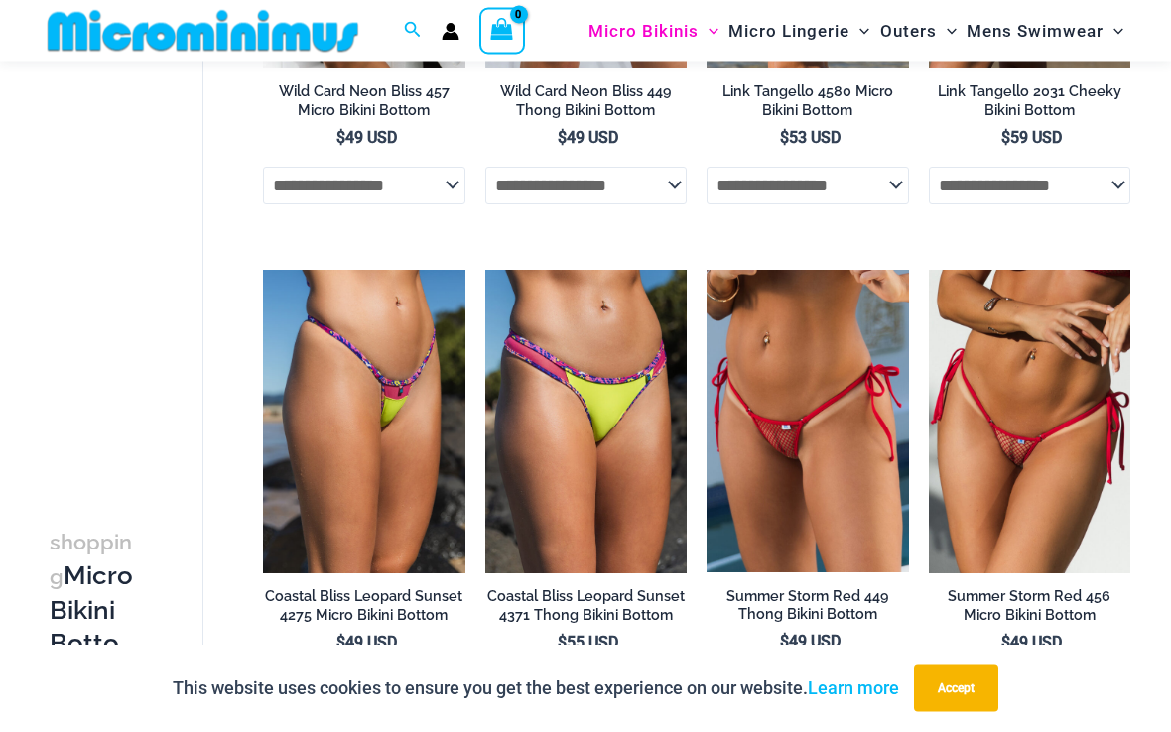
scroll to position [1913, 0]
click at [706, 270] on img at bounding box center [706, 270] width 0 height 0
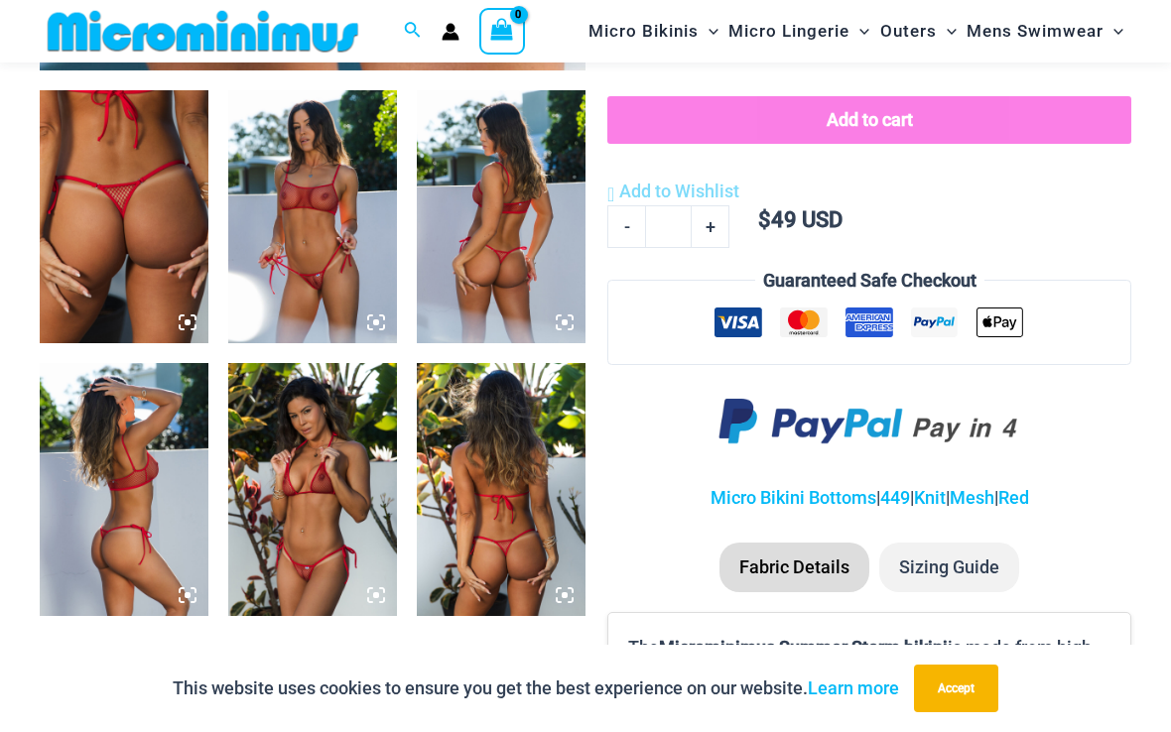
scroll to position [868, 0]
click at [381, 320] on icon at bounding box center [376, 323] width 18 height 18
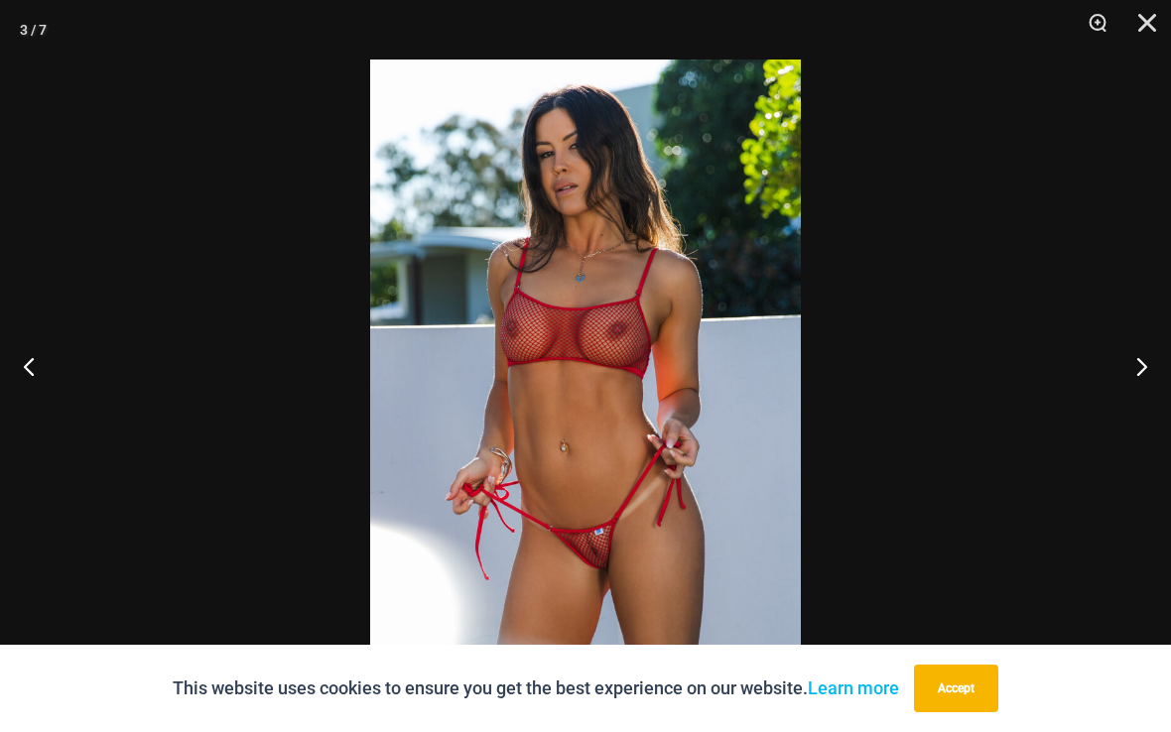
click at [1138, 23] on button "Close" at bounding box center [1140, 30] width 50 height 60
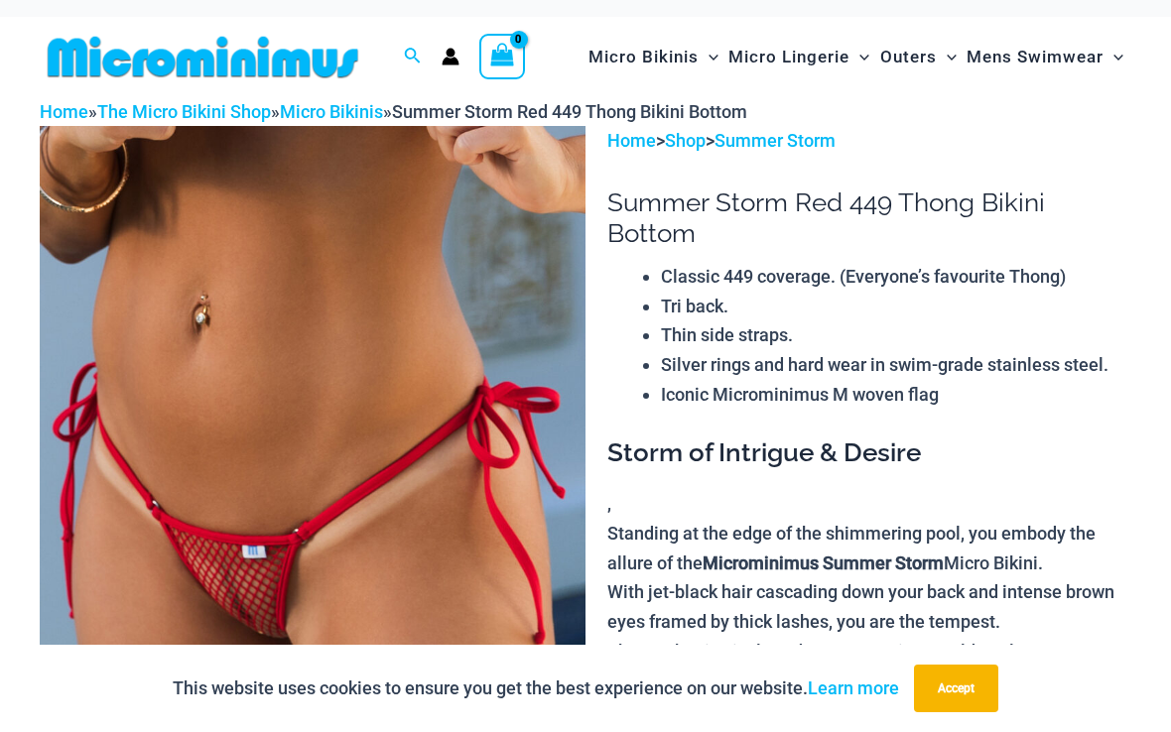
scroll to position [0, 0]
